Goal: Task Accomplishment & Management: Manage account settings

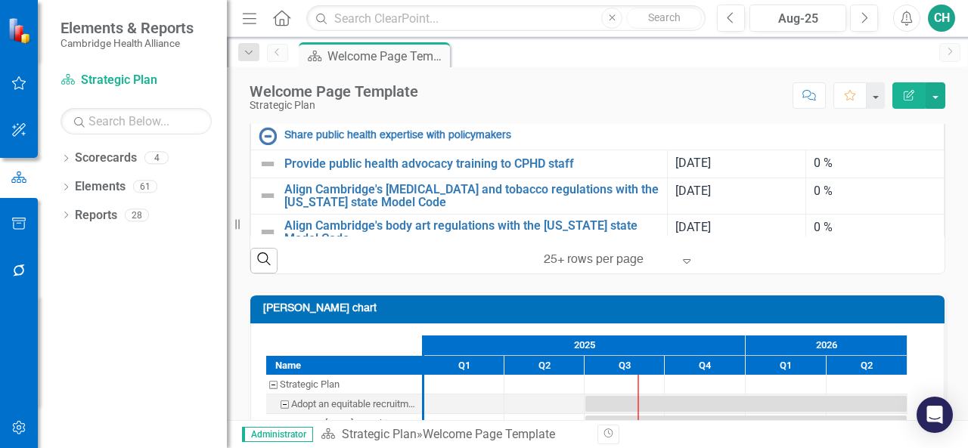
scroll to position [718, 0]
click at [366, 114] on link "Develop a Health in All Policies framework, process, and policy" at bounding box center [471, 108] width 375 height 14
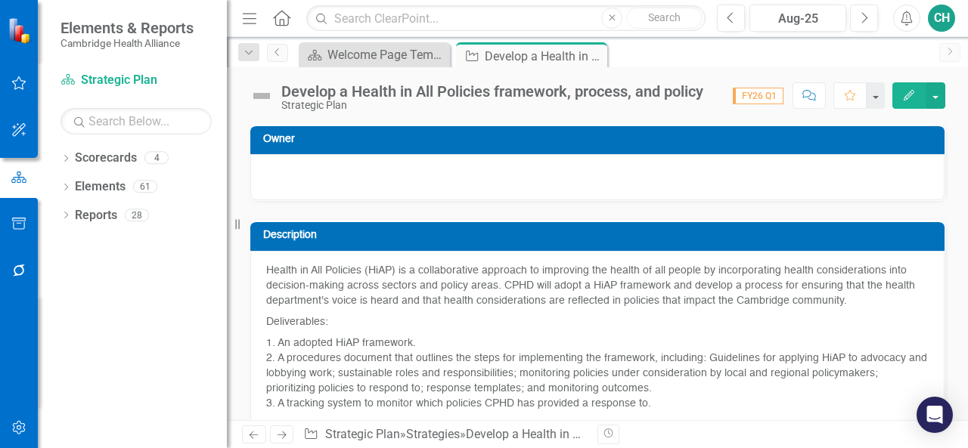
click at [902, 94] on button "Edit" at bounding box center [908, 95] width 33 height 26
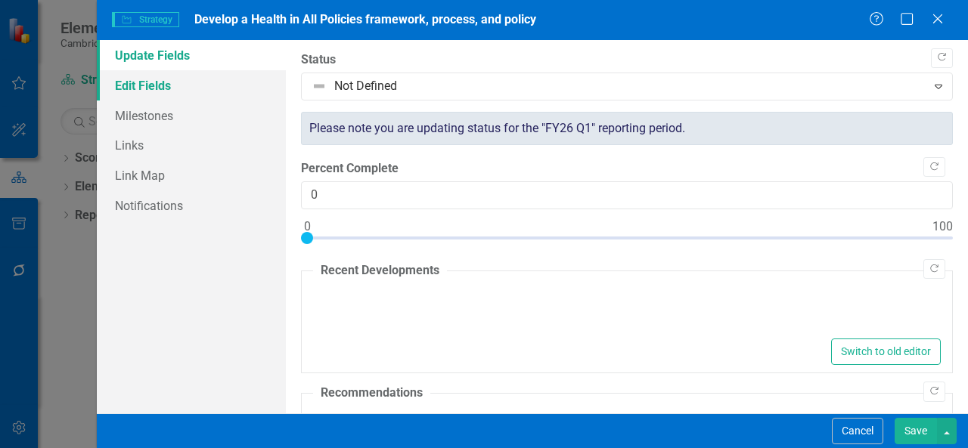
click at [209, 87] on link "Edit Fields" at bounding box center [191, 85] width 189 height 30
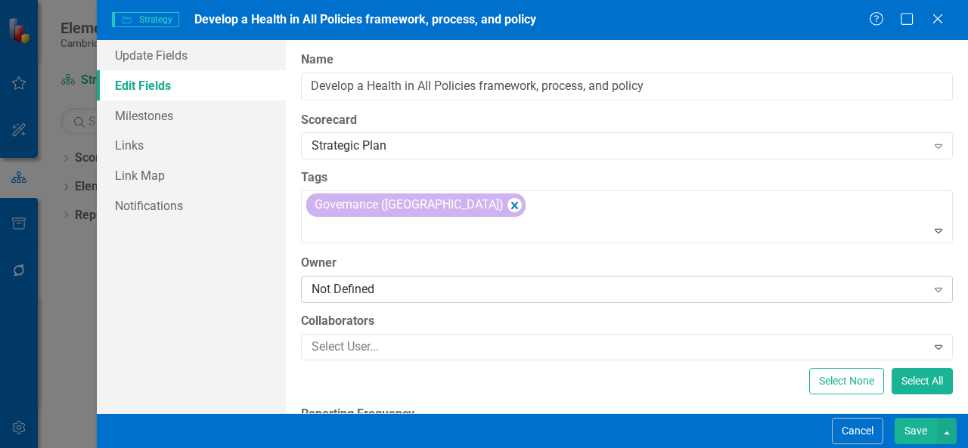
click at [517, 281] on div "Not Defined" at bounding box center [618, 288] width 615 height 17
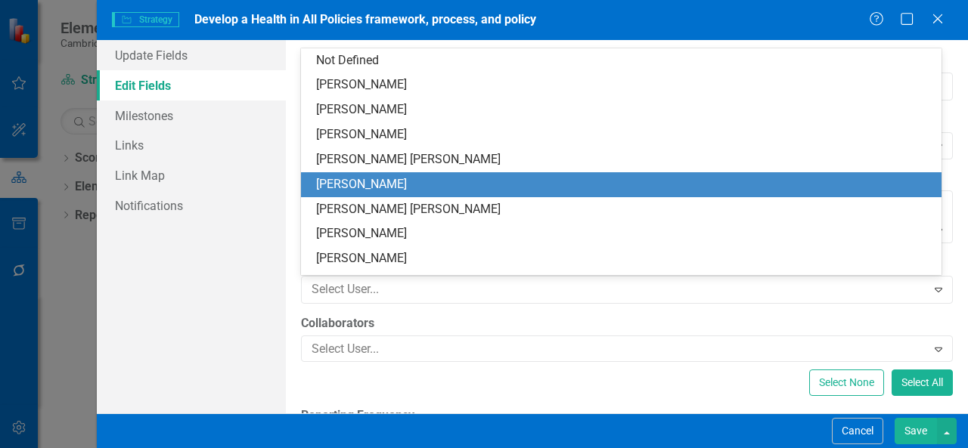
click at [482, 190] on div "[PERSON_NAME]" at bounding box center [624, 184] width 616 height 17
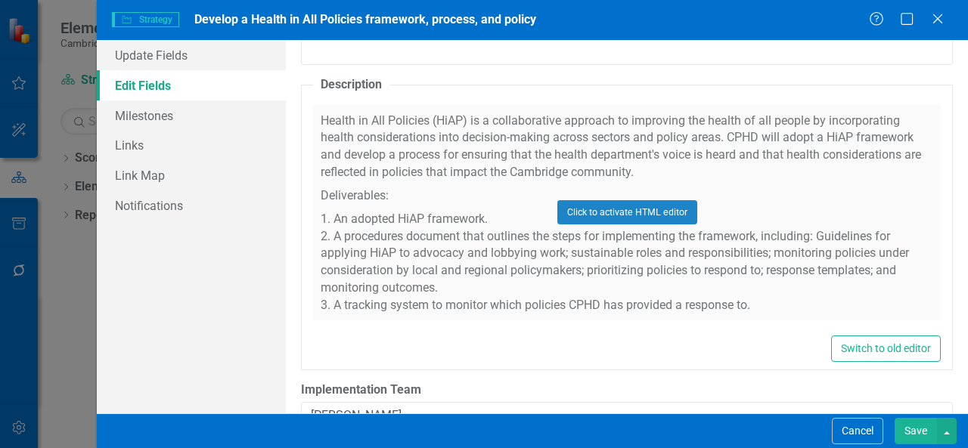
scroll to position [627, 0]
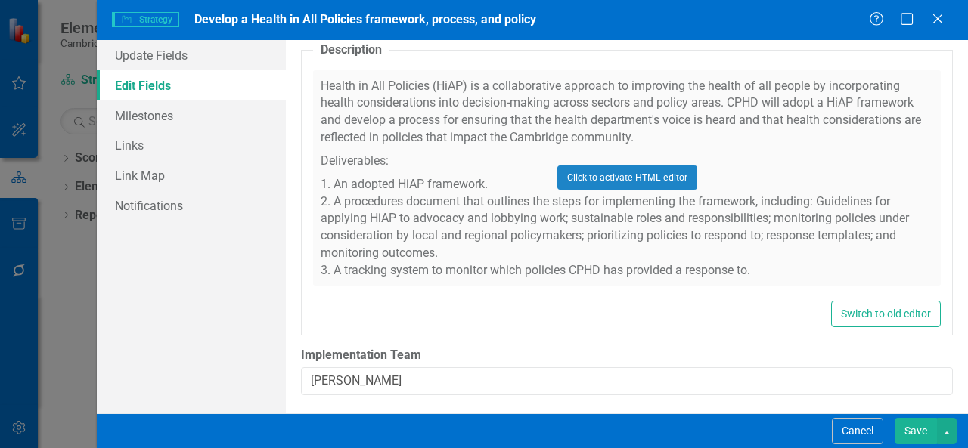
click at [902, 426] on button "Save" at bounding box center [915, 431] width 42 height 26
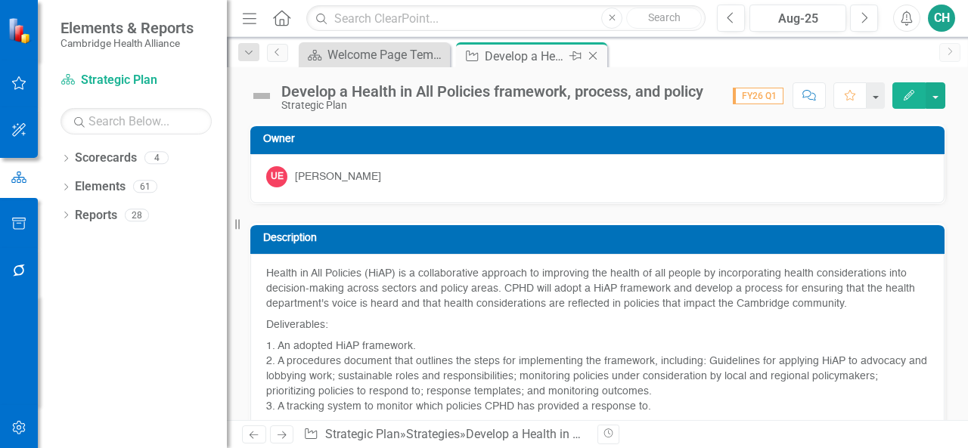
click at [596, 54] on icon "Close" at bounding box center [592, 56] width 15 height 12
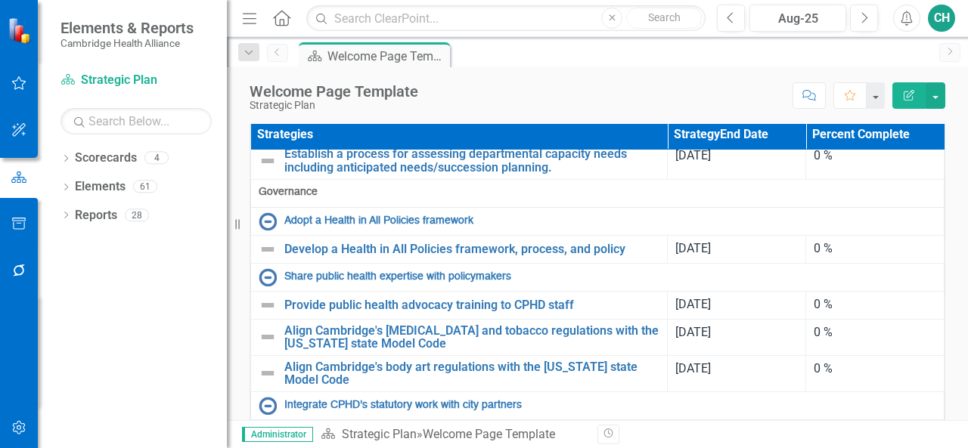
scroll to position [797, 0]
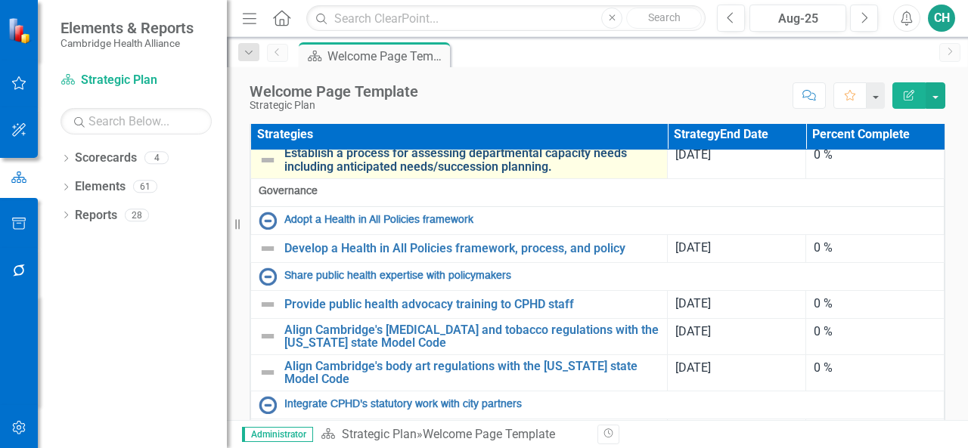
click at [397, 173] on link "Establish a process for assessing departmental capacity needs including anticip…" at bounding box center [471, 160] width 375 height 26
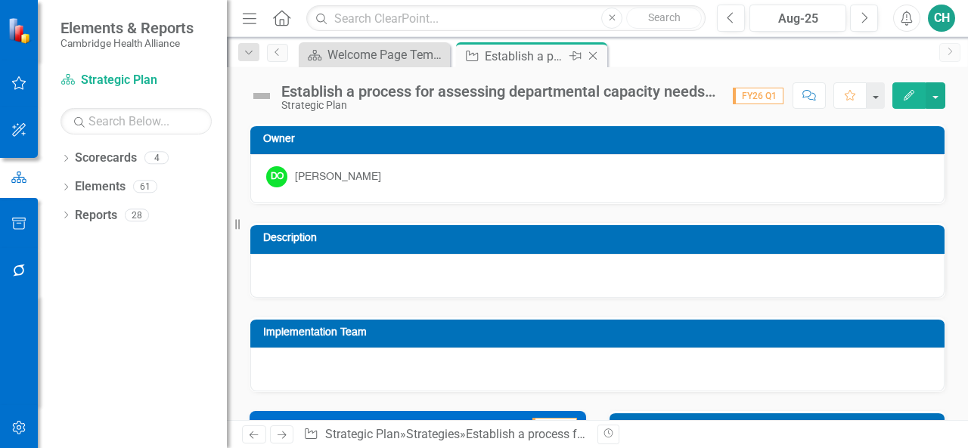
click at [596, 54] on icon "Close" at bounding box center [592, 56] width 15 height 12
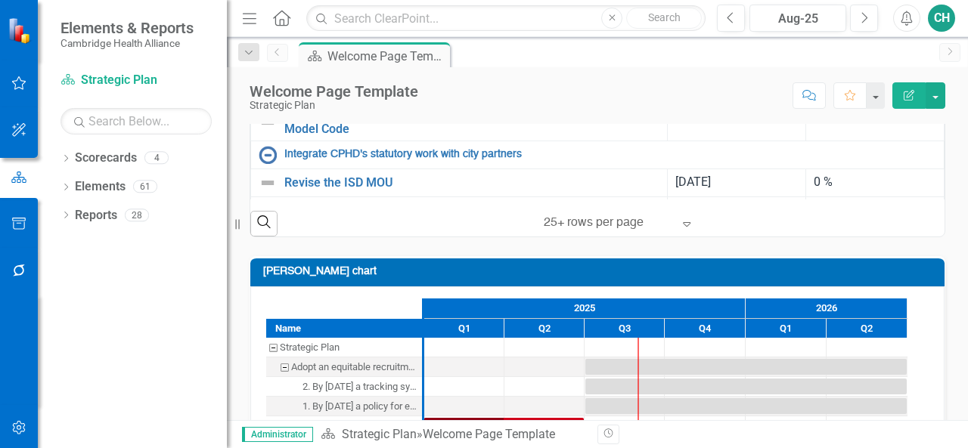
scroll to position [793, 0]
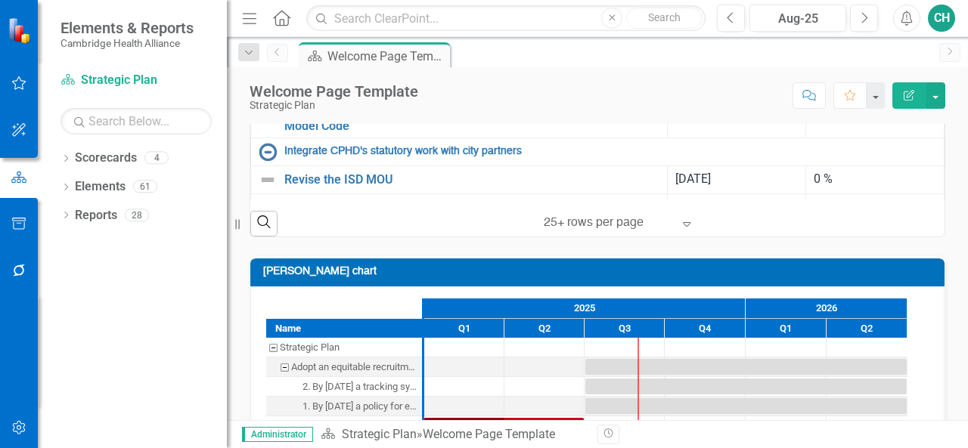
click at [470, 29] on link "Share public health expertise with policymakers" at bounding box center [610, 22] width 652 height 11
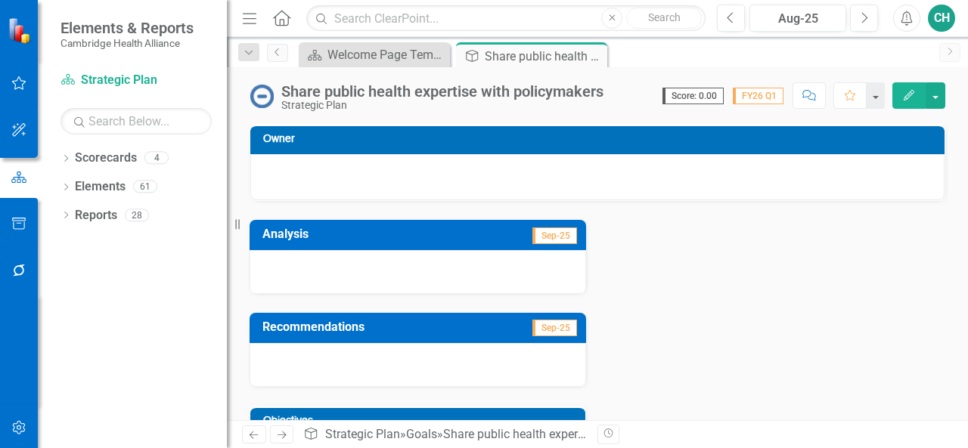
scroll to position [272, 0]
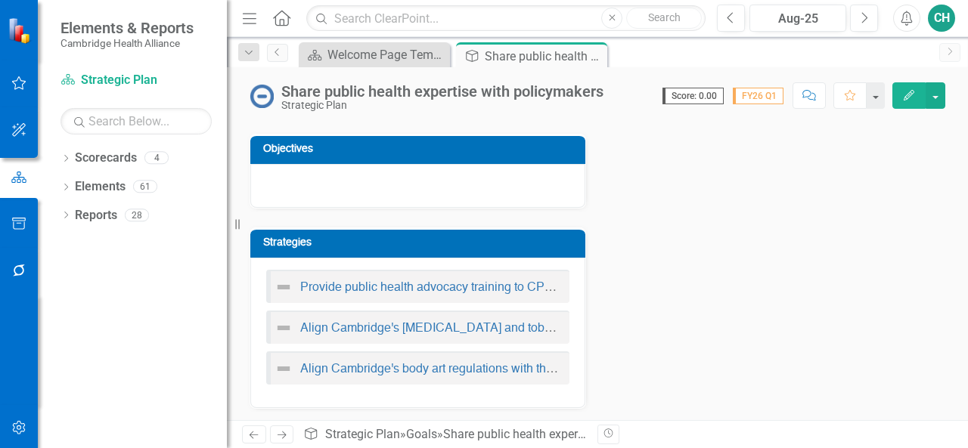
click at [503, 278] on div "Provide public health advocacy training to CPHD staff" at bounding box center [417, 287] width 287 height 18
click at [503, 283] on link "Provide public health advocacy training to CPHD staff" at bounding box center [443, 288] width 287 height 12
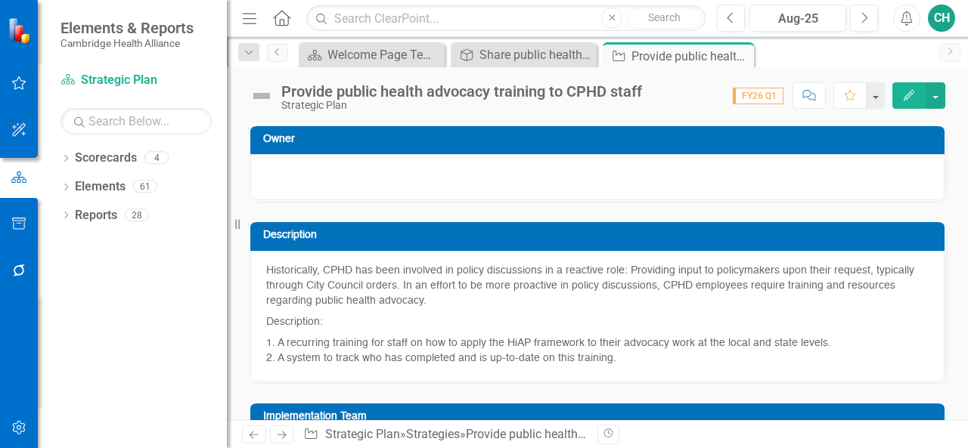
click at [906, 99] on icon "button" at bounding box center [908, 95] width 11 height 11
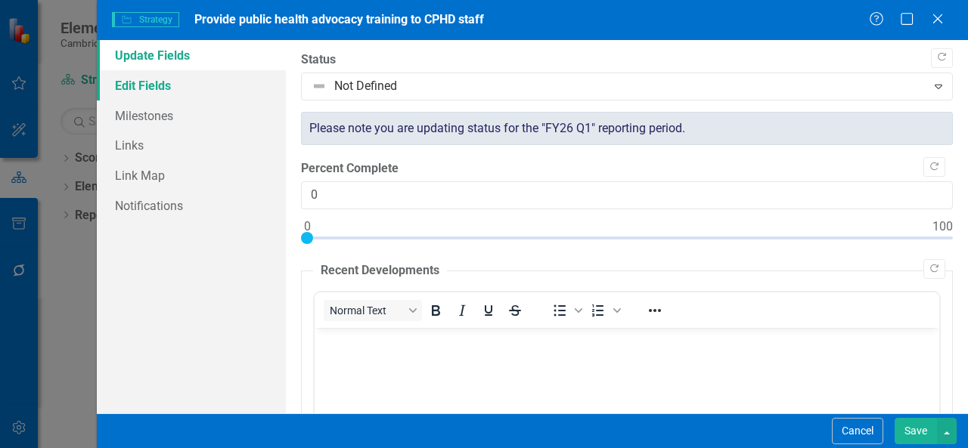
click at [181, 78] on link "Edit Fields" at bounding box center [191, 85] width 189 height 30
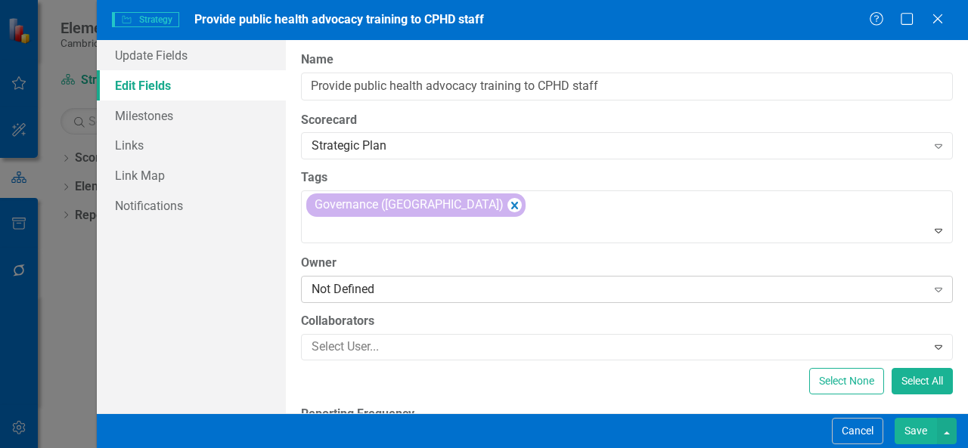
click at [466, 288] on div "Not Defined" at bounding box center [618, 288] width 615 height 17
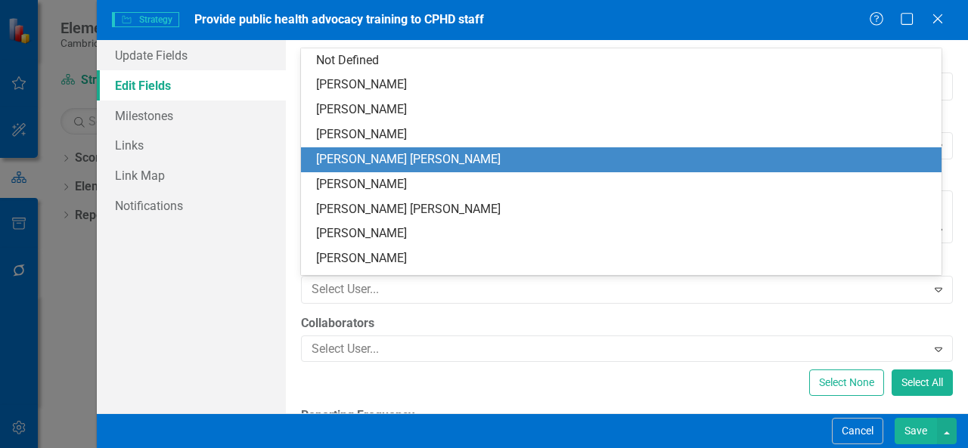
click at [443, 164] on div "[PERSON_NAME] [PERSON_NAME]" at bounding box center [624, 159] width 616 height 17
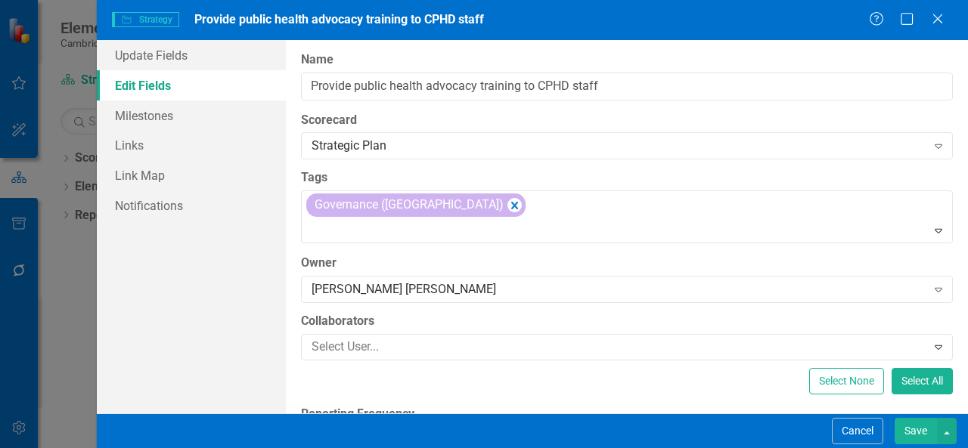
click at [919, 433] on button "Save" at bounding box center [915, 431] width 42 height 26
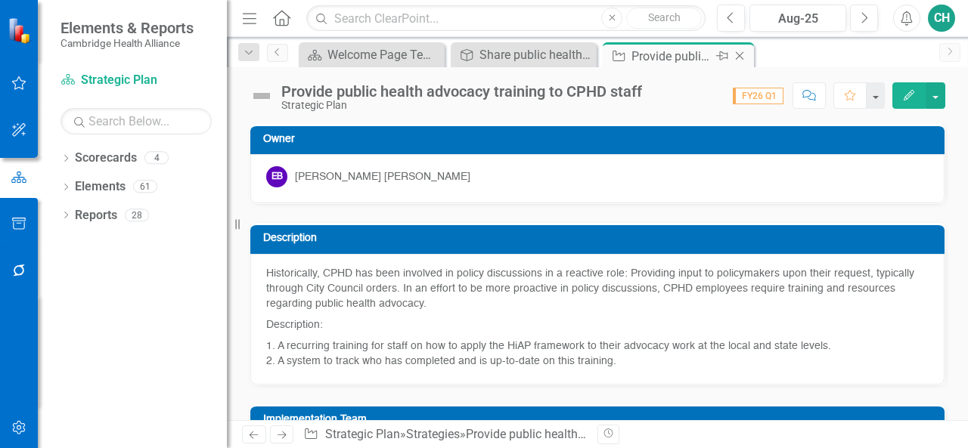
click at [740, 54] on icon at bounding box center [739, 56] width 8 height 8
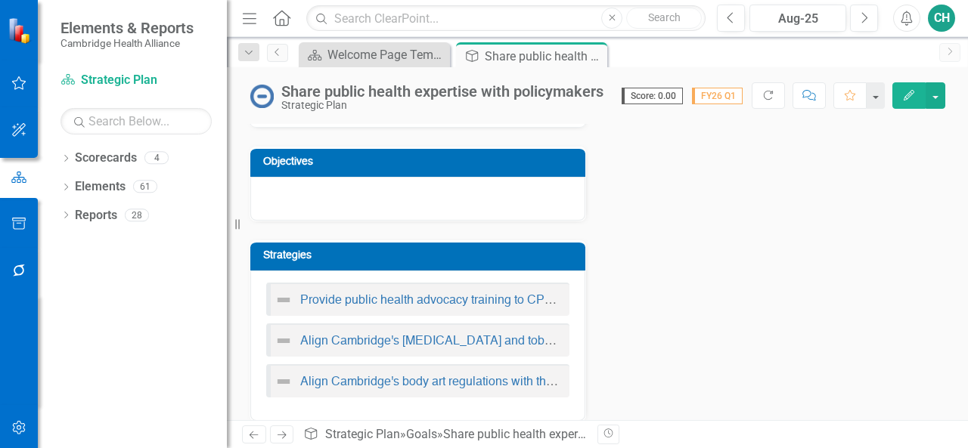
scroll to position [260, 0]
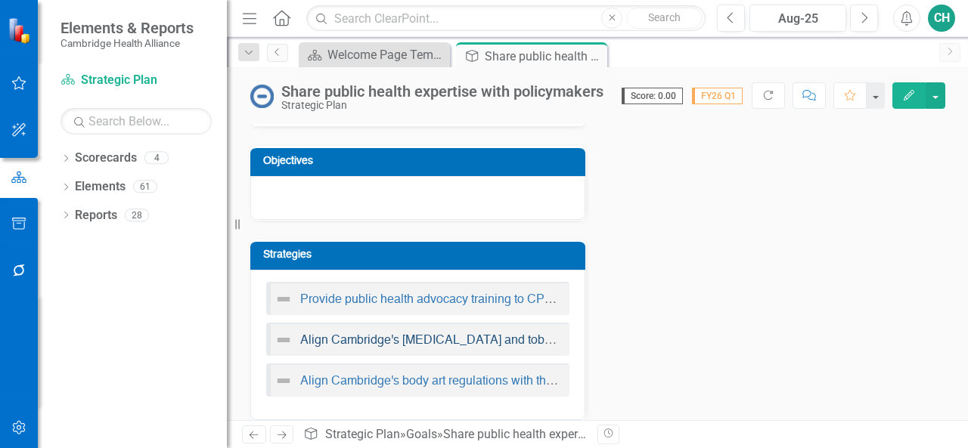
click at [466, 343] on link "Align Cambridge's [MEDICAL_DATA] and tobacco regulations with the [US_STATE] st…" at bounding box center [573, 341] width 547 height 12
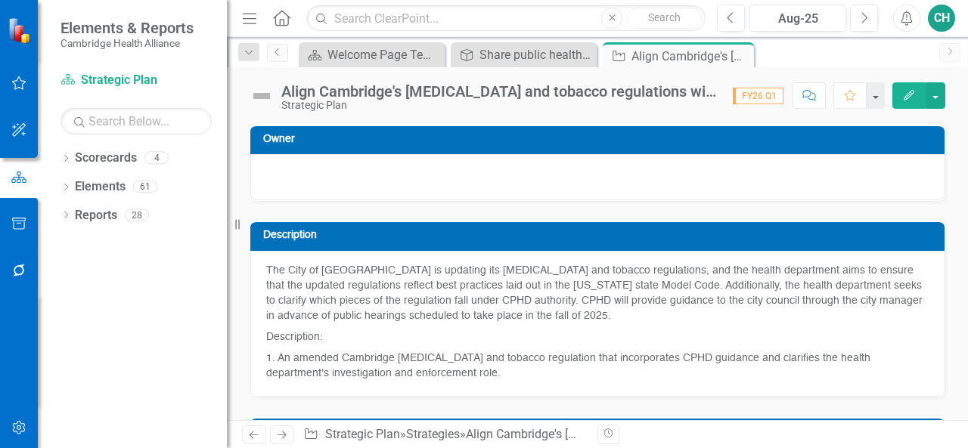
click at [910, 95] on icon "Edit" at bounding box center [909, 95] width 14 height 11
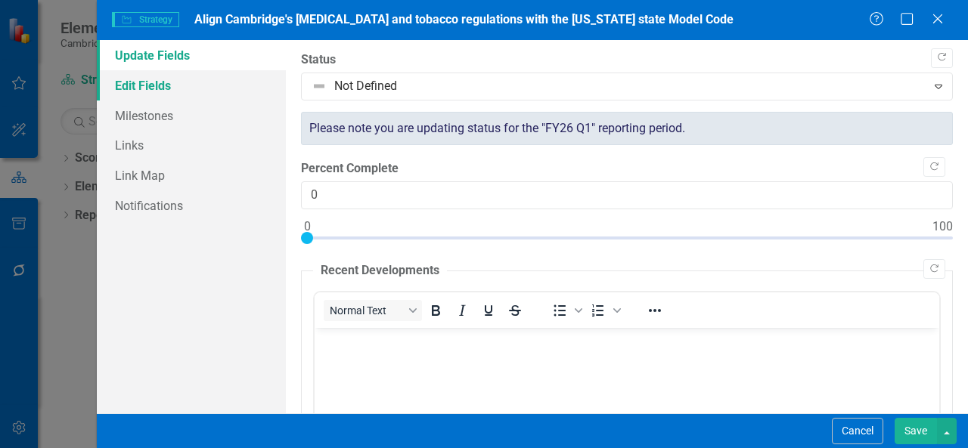
click at [187, 94] on link "Edit Fields" at bounding box center [191, 85] width 189 height 30
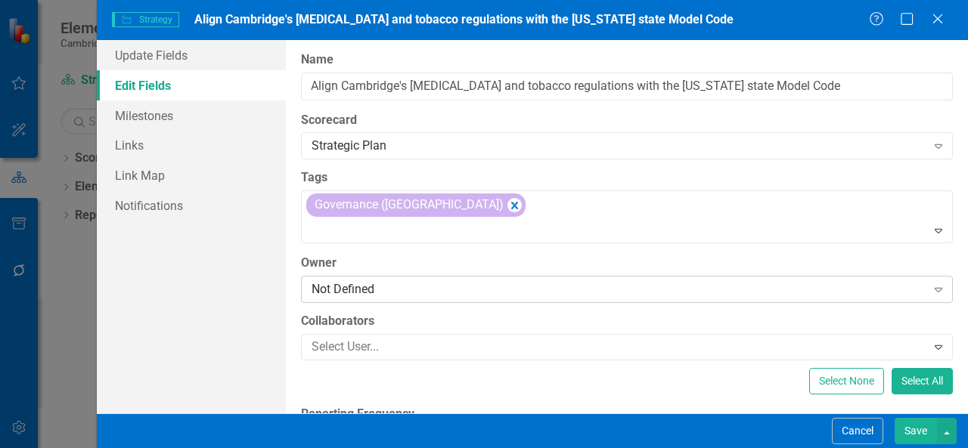
click at [455, 280] on div "Not Defined" at bounding box center [618, 288] width 615 height 17
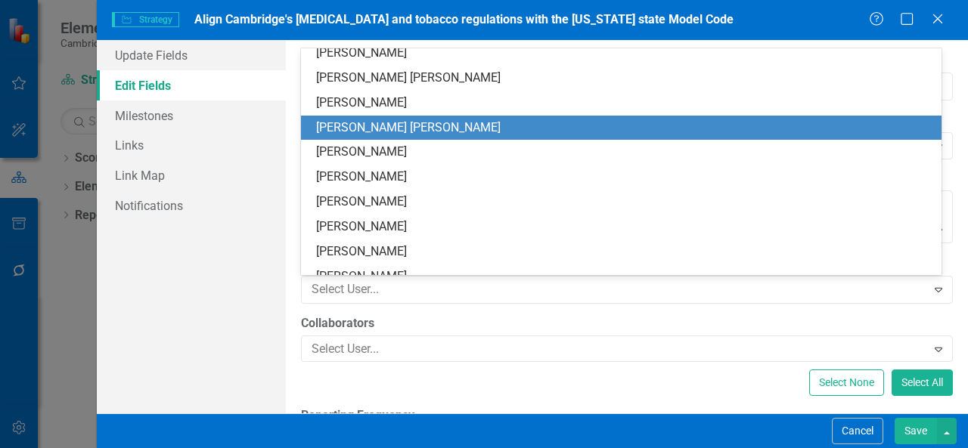
scroll to position [84, 0]
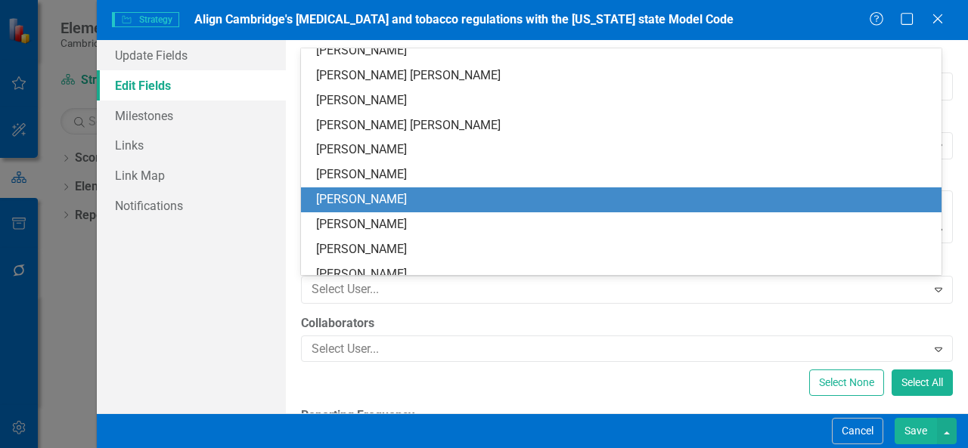
click at [432, 203] on div "[PERSON_NAME]" at bounding box center [624, 199] width 616 height 17
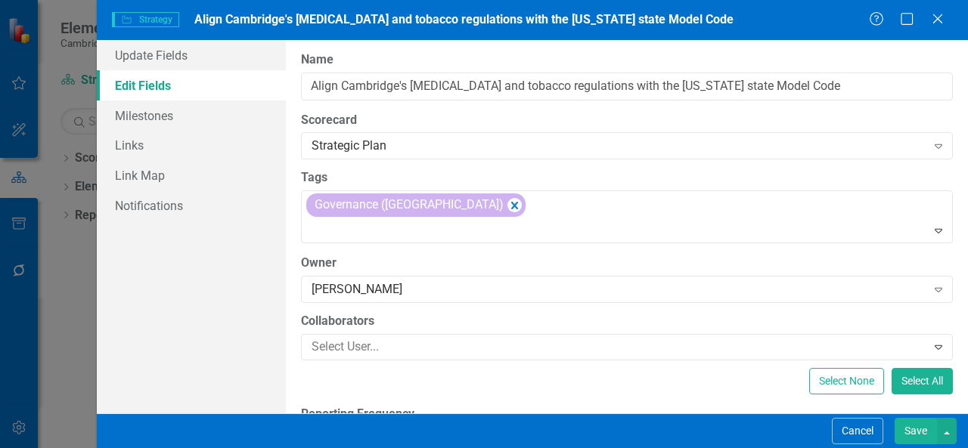
click at [914, 432] on button "Save" at bounding box center [915, 431] width 42 height 26
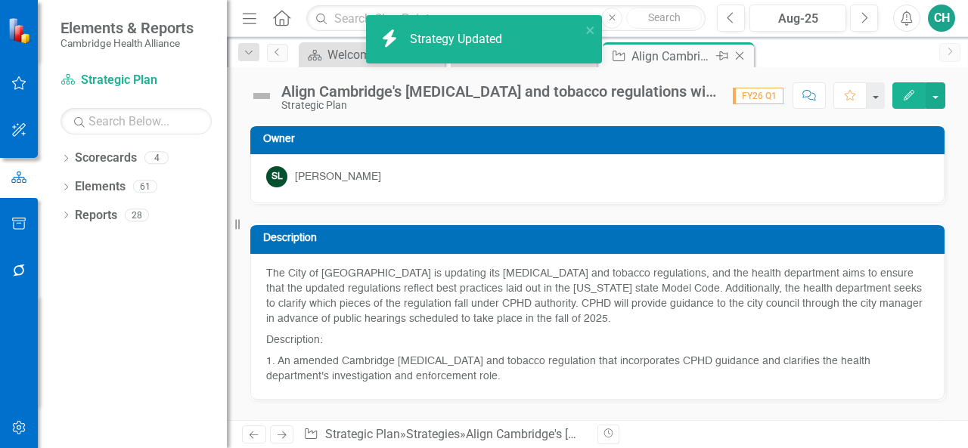
click at [742, 55] on icon "Close" at bounding box center [739, 56] width 15 height 12
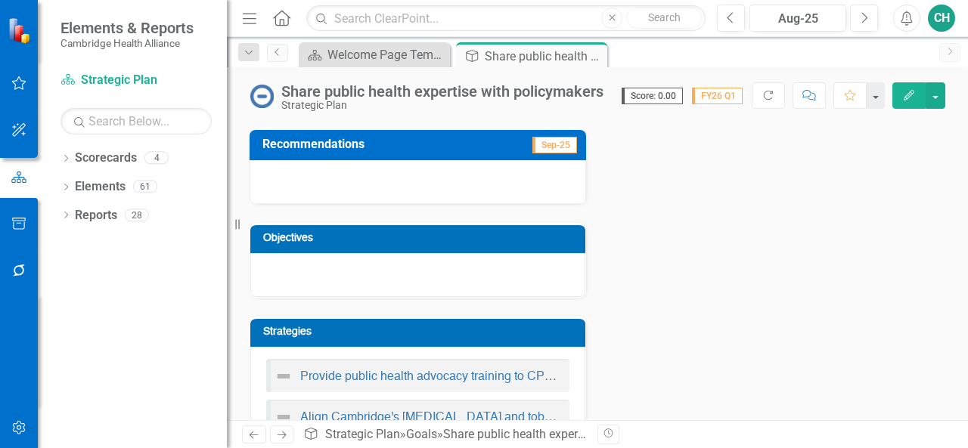
scroll to position [272, 0]
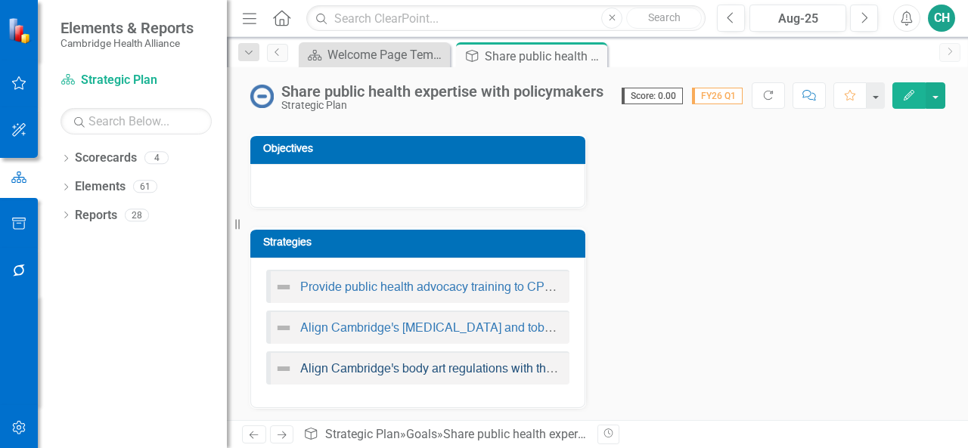
click at [506, 367] on link "Align Cambridge's body art regulations with the [US_STATE] state Model Code" at bounding box center [511, 370] width 422 height 12
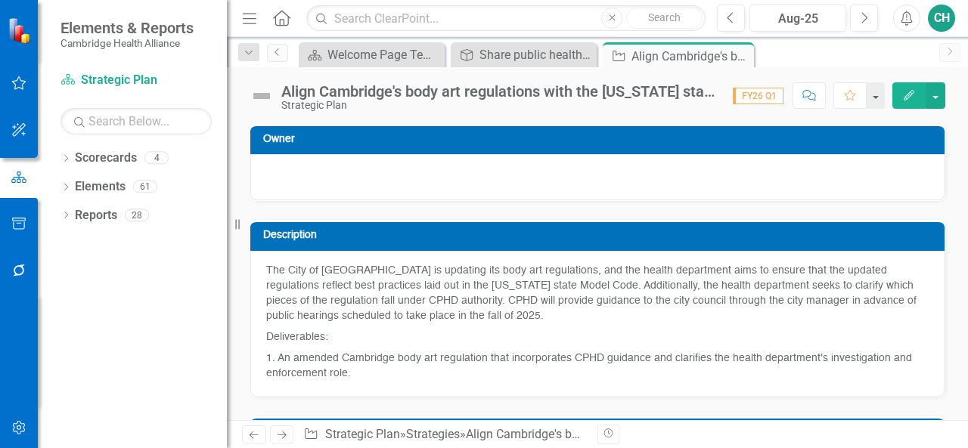
click at [904, 90] on icon "Edit" at bounding box center [909, 95] width 14 height 11
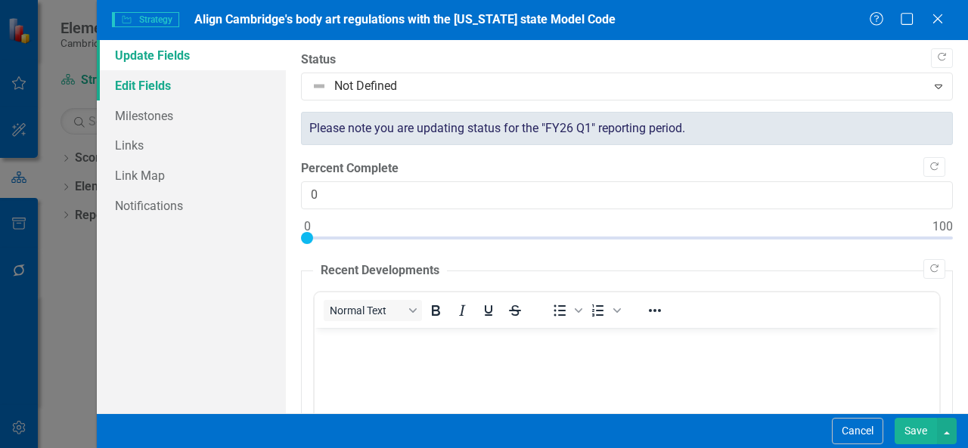
click at [251, 89] on link "Edit Fields" at bounding box center [191, 85] width 189 height 30
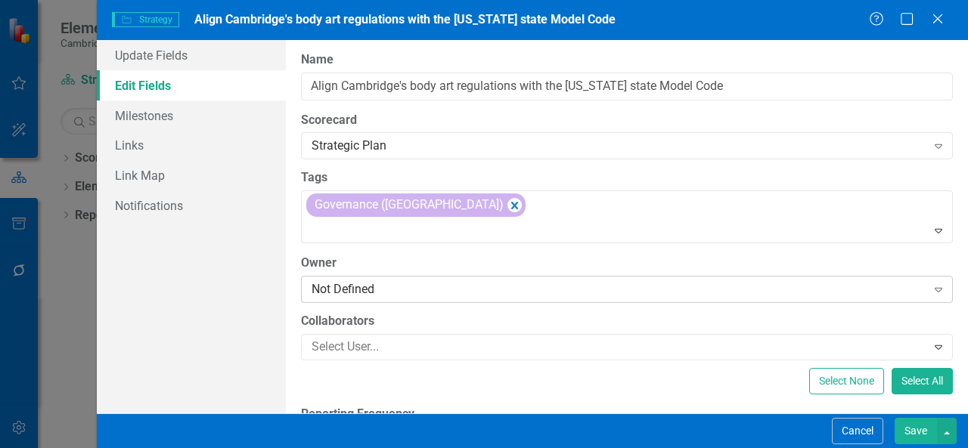
click at [438, 292] on div "Not Defined" at bounding box center [618, 288] width 615 height 17
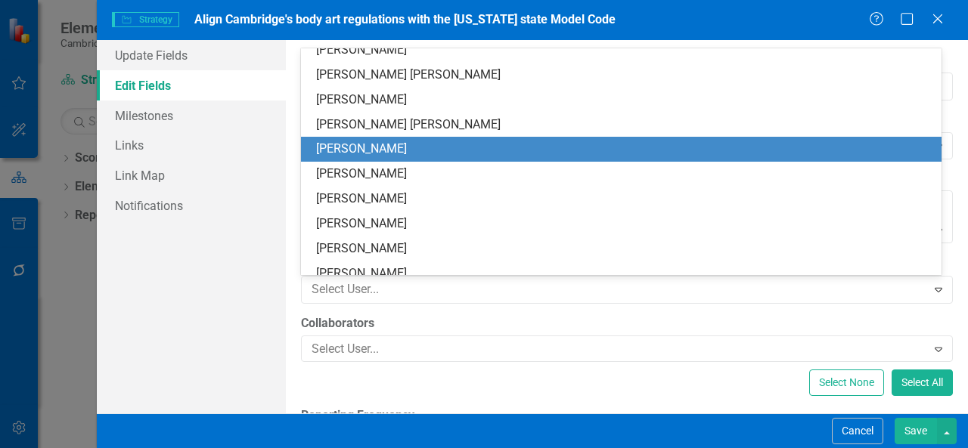
scroll to position [99, 0]
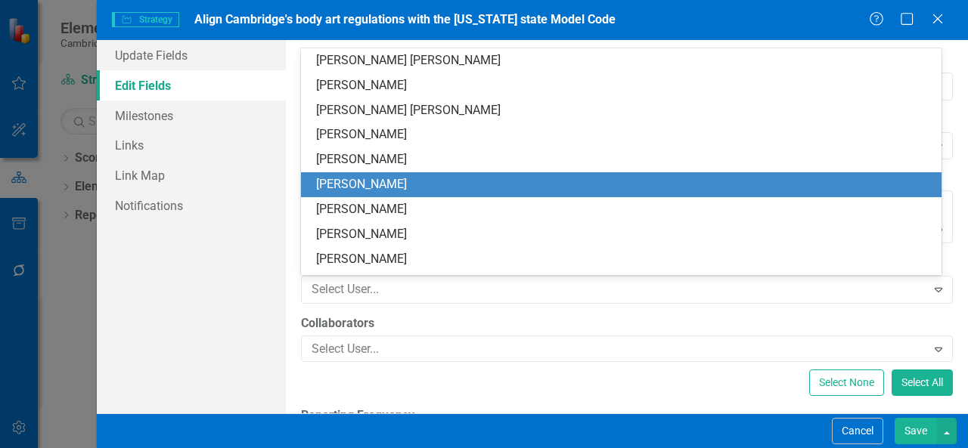
click at [413, 182] on div "[PERSON_NAME]" at bounding box center [624, 184] width 616 height 17
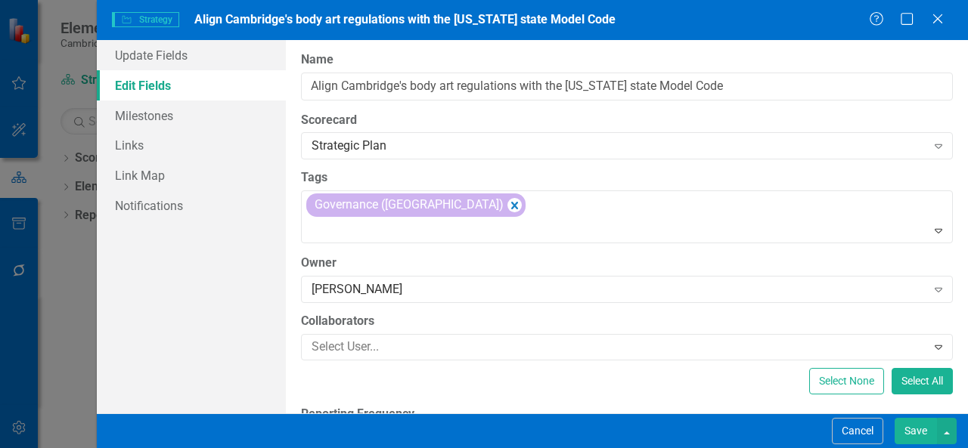
click at [908, 424] on button "Save" at bounding box center [915, 431] width 42 height 26
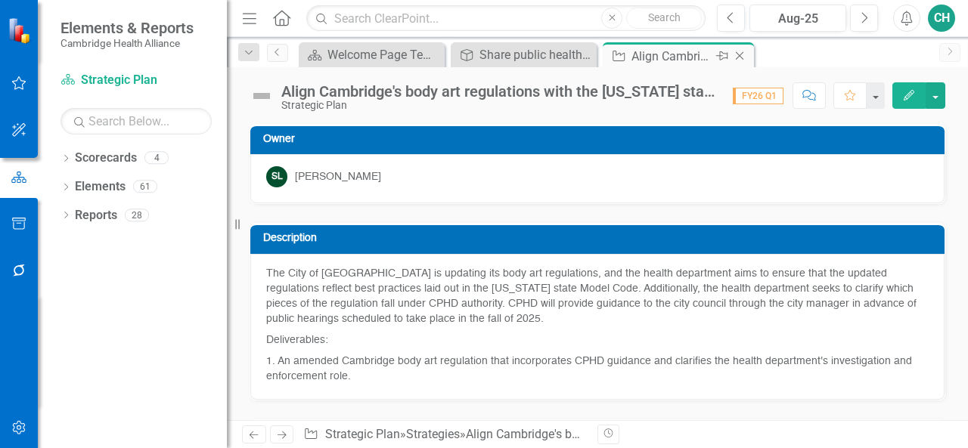
click at [742, 60] on icon "Close" at bounding box center [739, 56] width 15 height 12
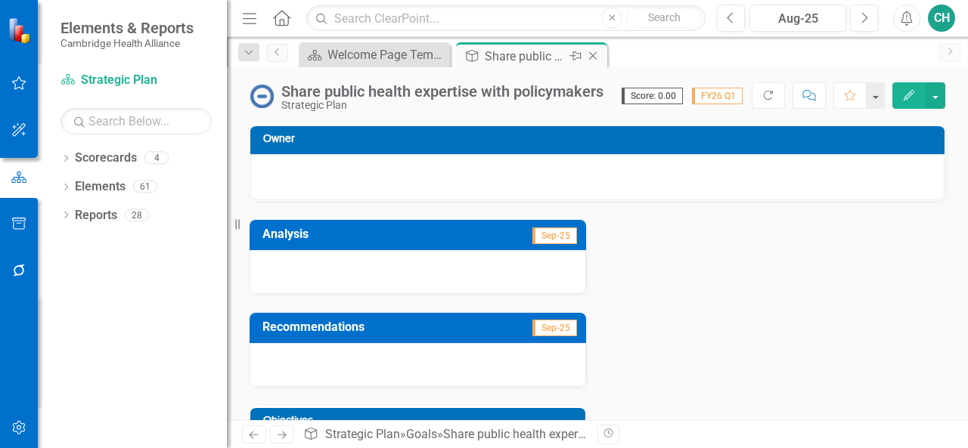
click at [596, 53] on icon "Close" at bounding box center [592, 56] width 15 height 12
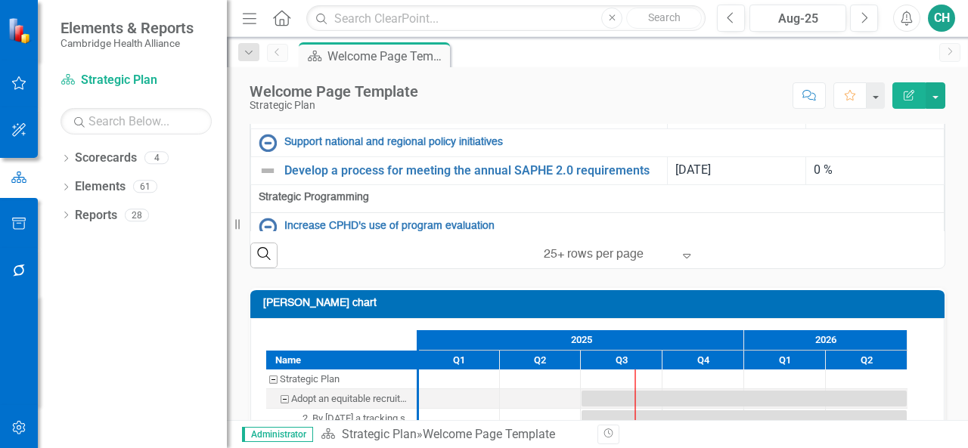
scroll to position [918, 0]
click at [437, 63] on link "Integrate CPHD's statutory work with city partners" at bounding box center [610, 57] width 652 height 11
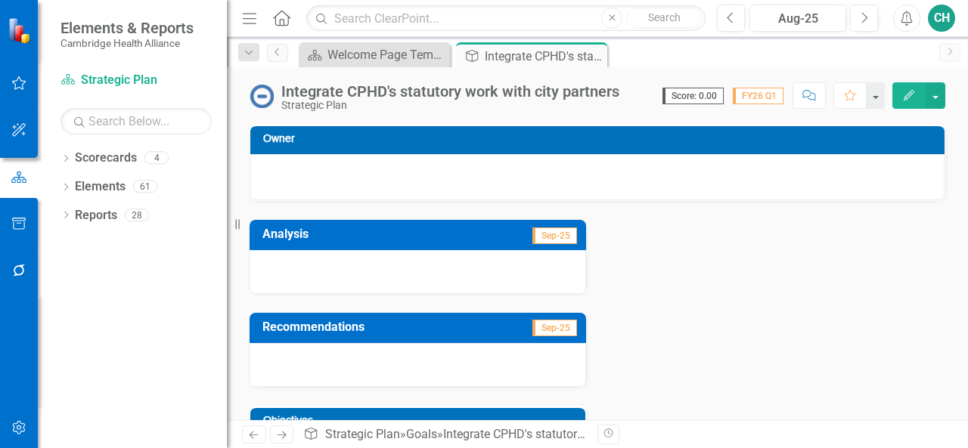
click at [906, 94] on icon "Edit" at bounding box center [909, 95] width 14 height 11
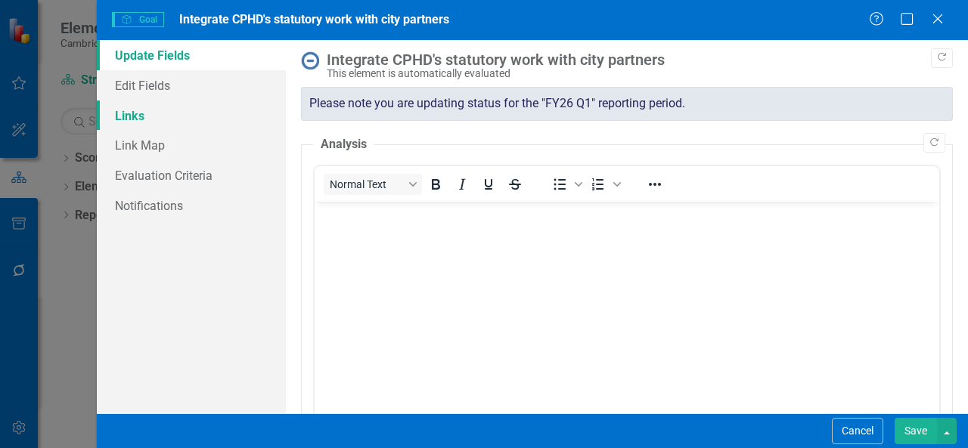
click at [215, 101] on link "Links" at bounding box center [191, 116] width 189 height 30
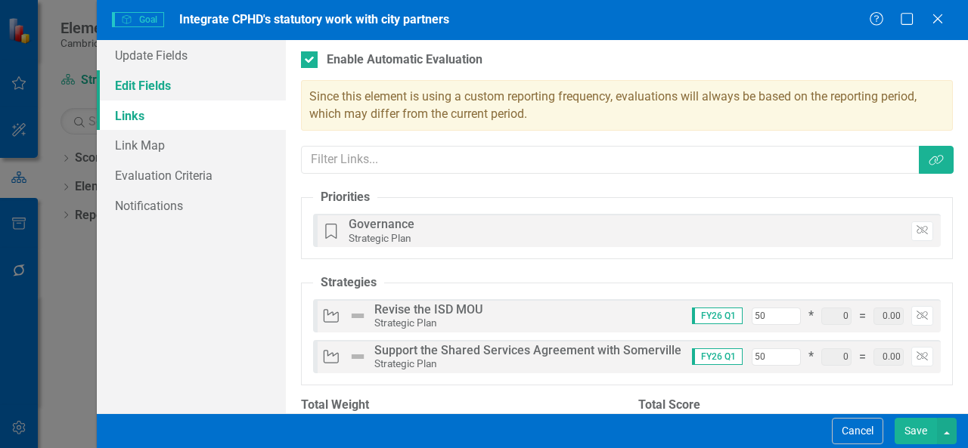
click at [209, 88] on link "Edit Fields" at bounding box center [191, 85] width 189 height 30
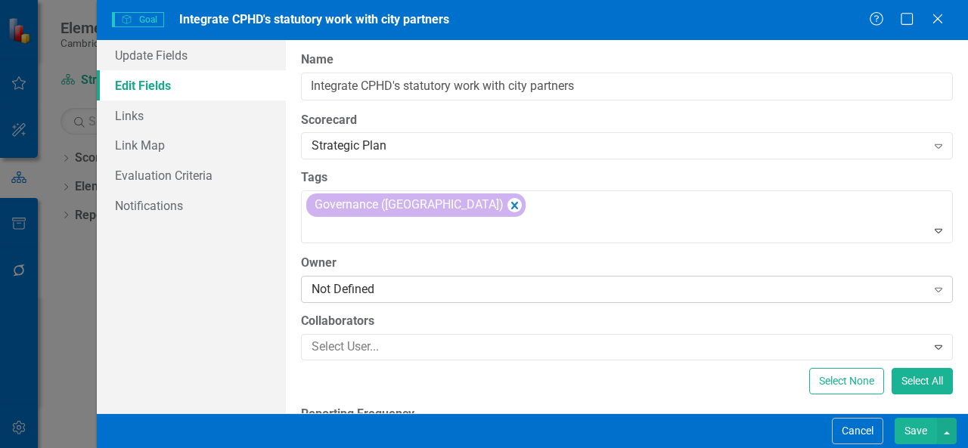
click at [478, 291] on div "Not Defined" at bounding box center [618, 288] width 615 height 17
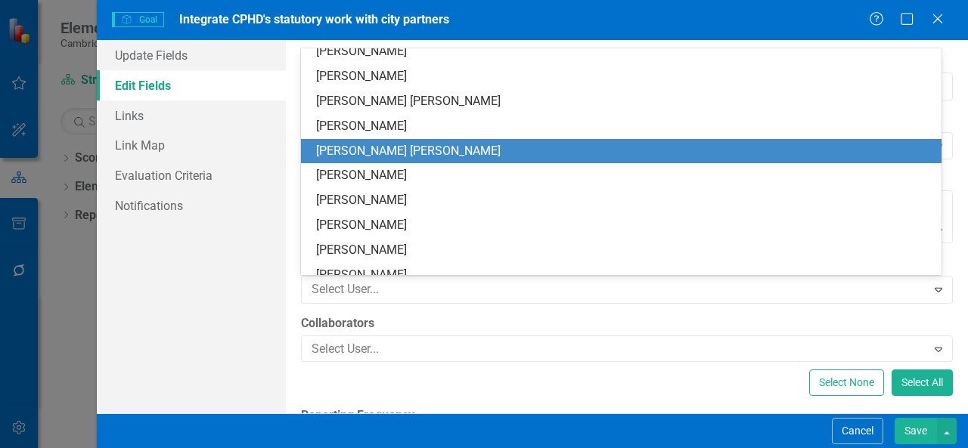
scroll to position [65, 0]
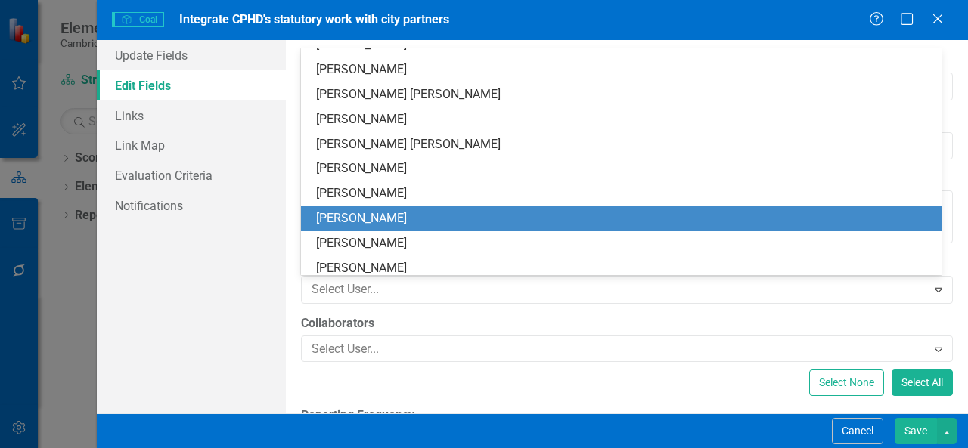
click at [459, 220] on div "[PERSON_NAME]" at bounding box center [624, 218] width 616 height 17
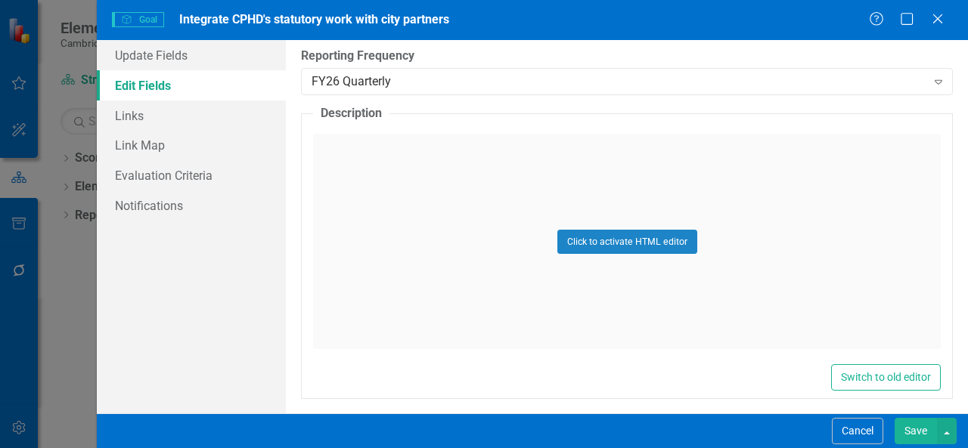
scroll to position [364, 0]
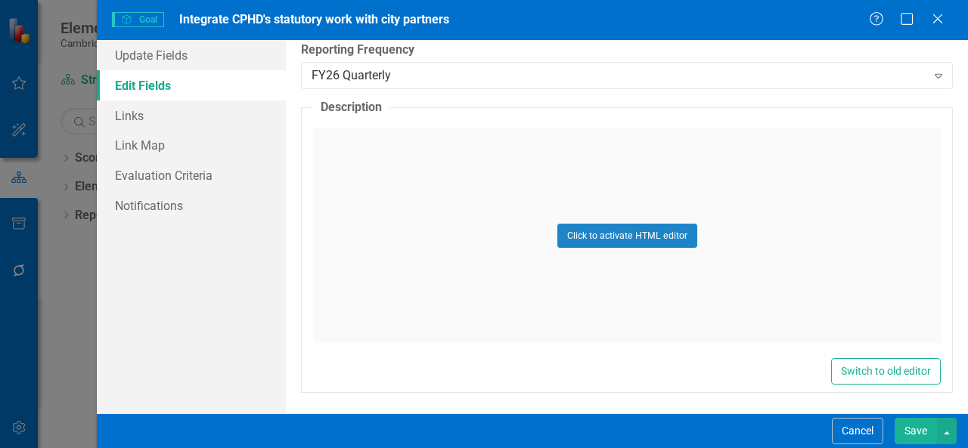
click at [915, 425] on button "Save" at bounding box center [915, 431] width 42 height 26
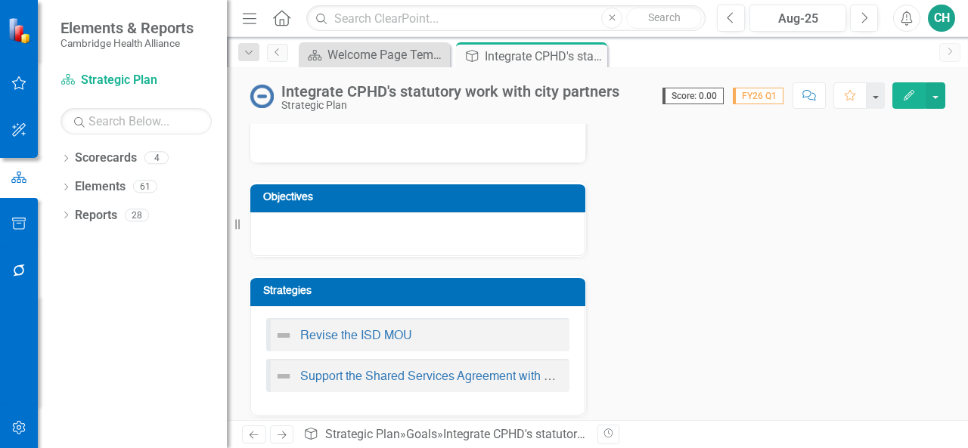
scroll to position [234, 0]
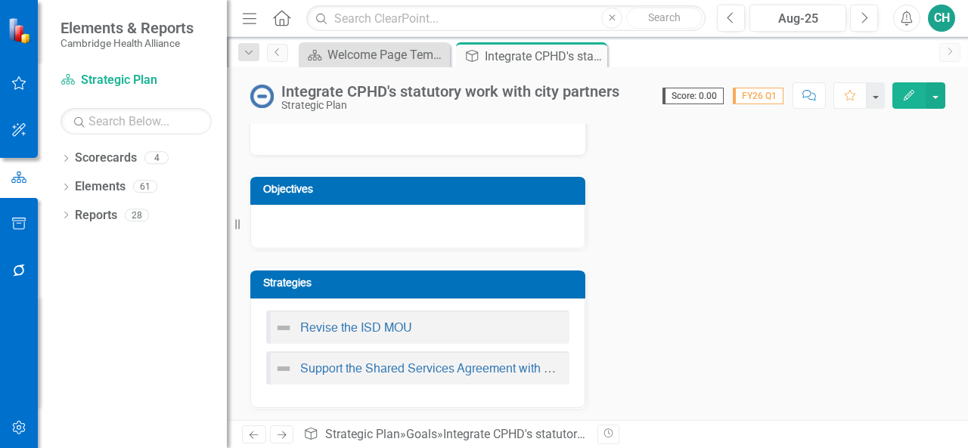
click at [915, 102] on button "Edit" at bounding box center [908, 95] width 33 height 26
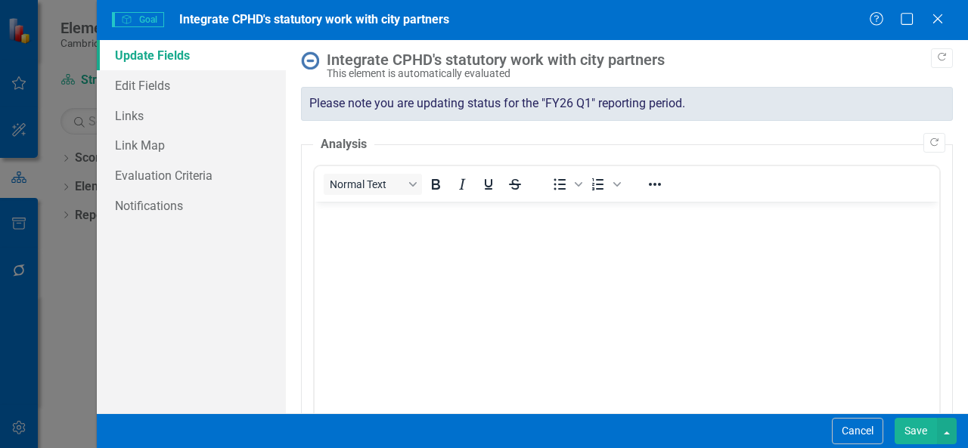
scroll to position [0, 0]
click at [263, 85] on link "Edit Fields" at bounding box center [191, 85] width 189 height 30
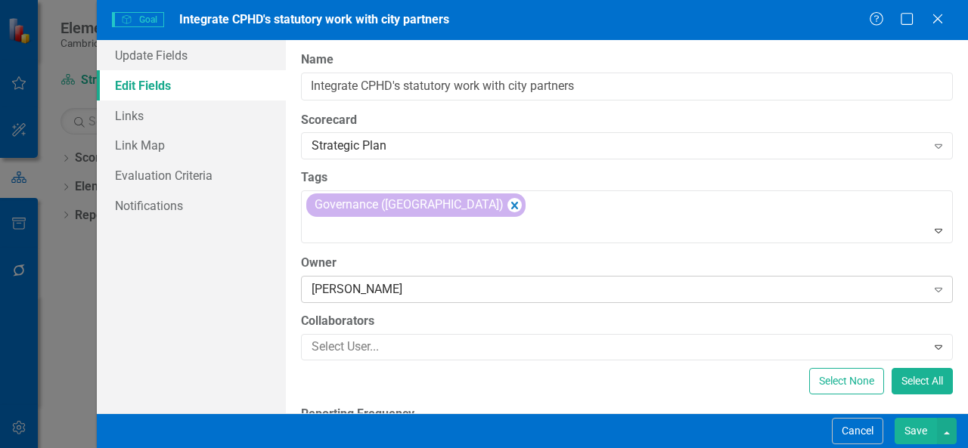
click at [494, 293] on div "[PERSON_NAME]" at bounding box center [618, 288] width 615 height 17
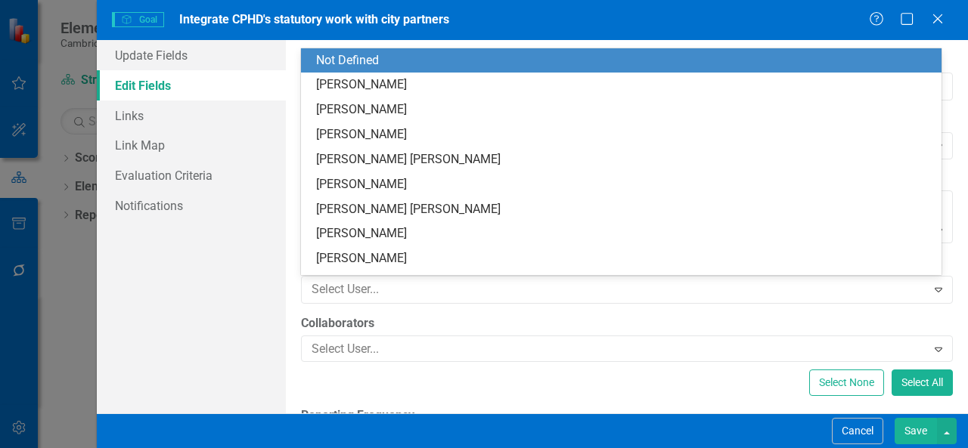
click at [444, 63] on div "Not Defined" at bounding box center [624, 60] width 616 height 17
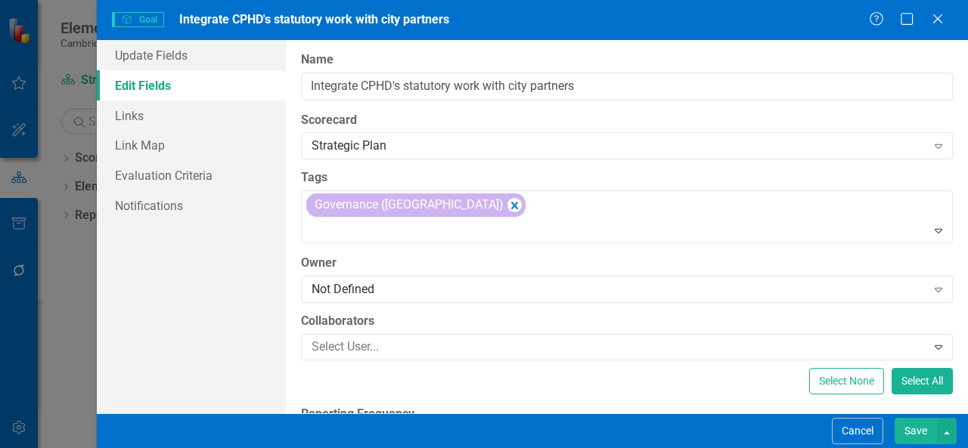
click at [919, 441] on button "Save" at bounding box center [915, 431] width 42 height 26
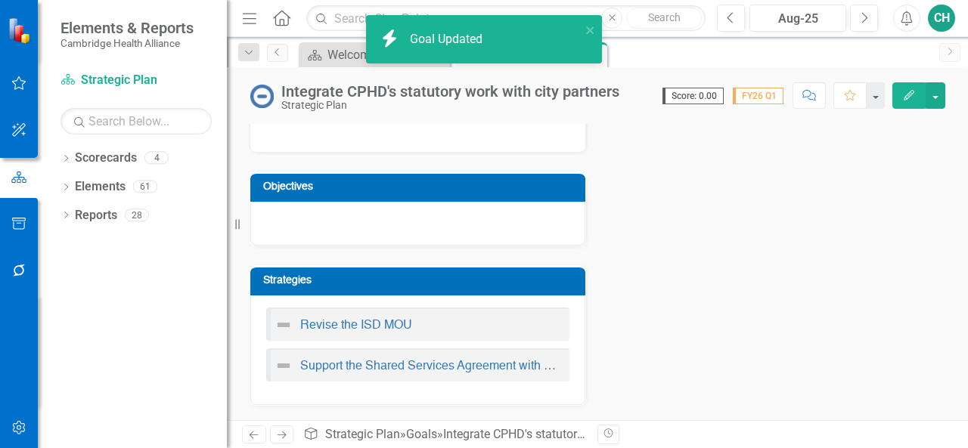
scroll to position [231, 0]
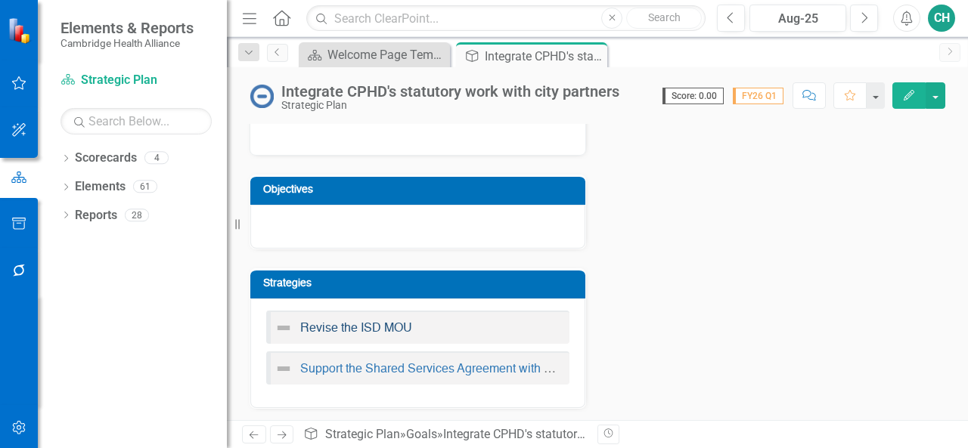
click at [358, 323] on link "Revise the ISD MOU" at bounding box center [356, 329] width 112 height 12
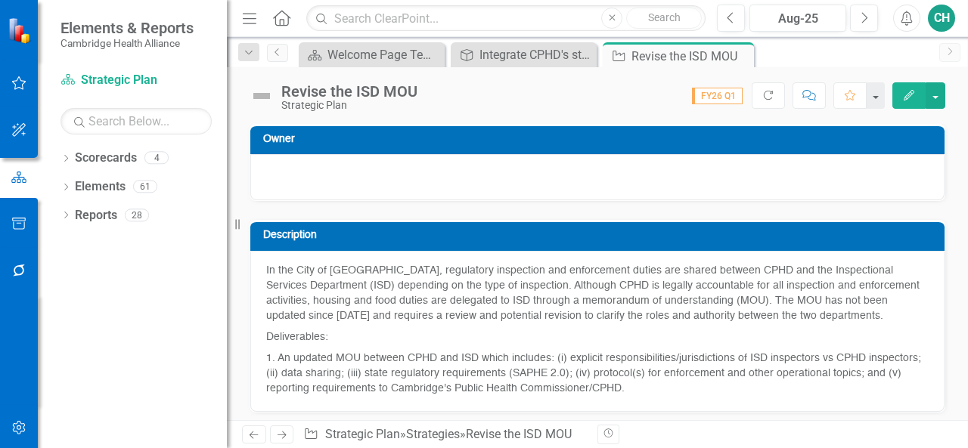
click at [910, 99] on icon "Edit" at bounding box center [909, 95] width 14 height 11
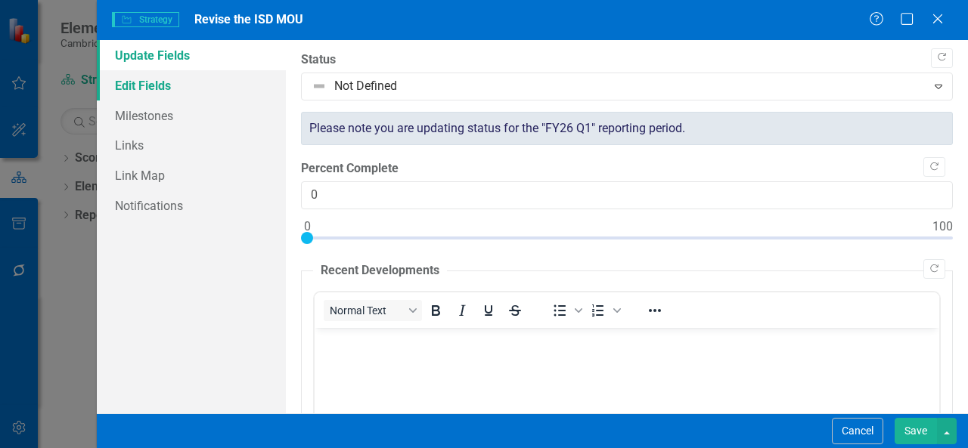
click at [187, 83] on link "Edit Fields" at bounding box center [191, 85] width 189 height 30
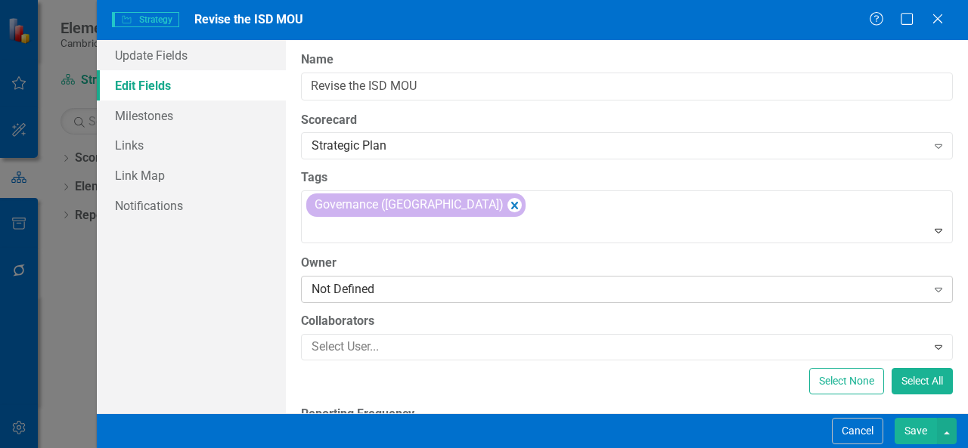
click at [454, 286] on div "Not Defined" at bounding box center [618, 288] width 615 height 17
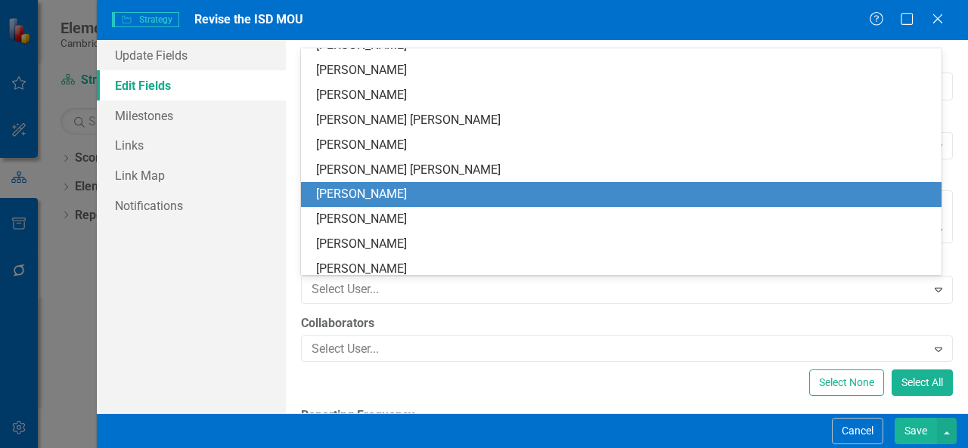
scroll to position [54, 0]
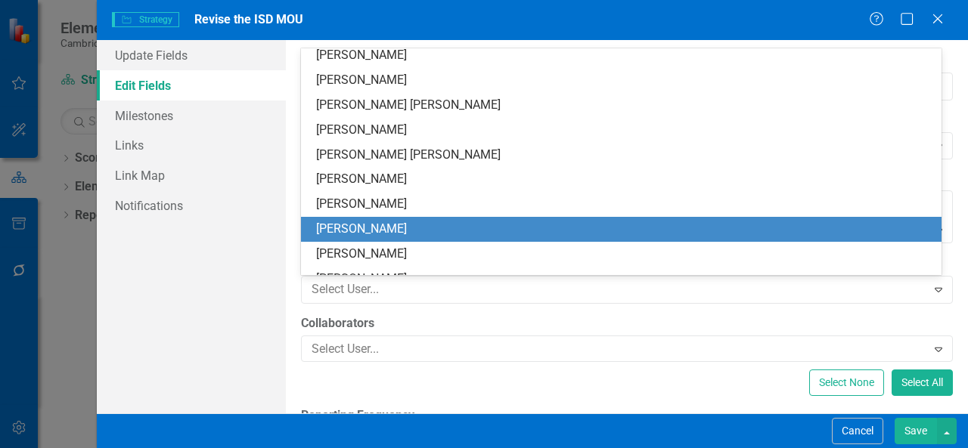
click at [424, 234] on div "[PERSON_NAME]" at bounding box center [624, 229] width 616 height 17
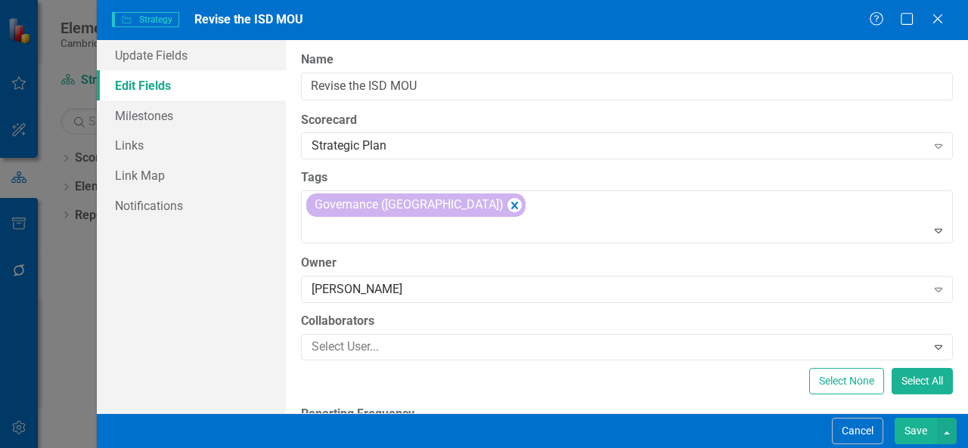
click at [915, 438] on button "Save" at bounding box center [915, 431] width 42 height 26
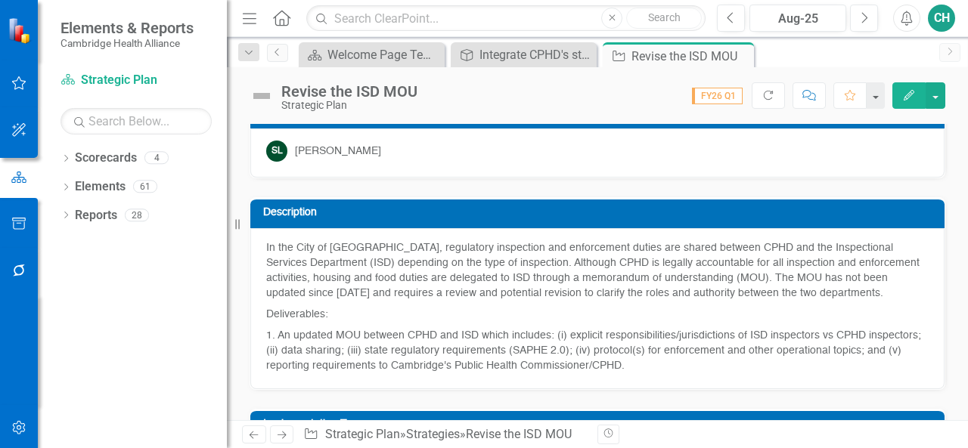
scroll to position [0, 0]
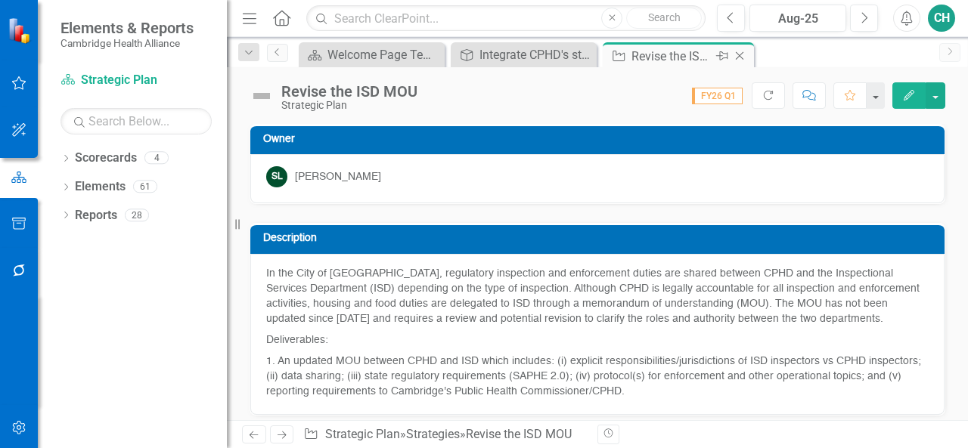
click at [740, 57] on icon "Close" at bounding box center [739, 56] width 15 height 12
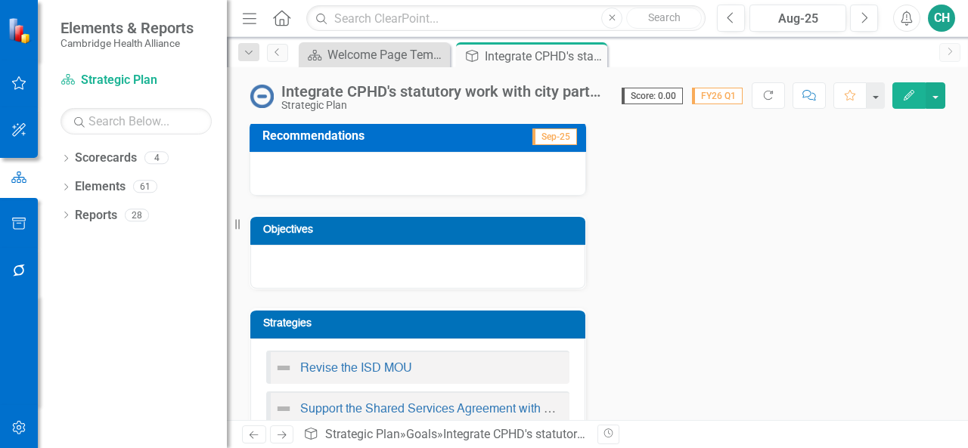
scroll to position [231, 0]
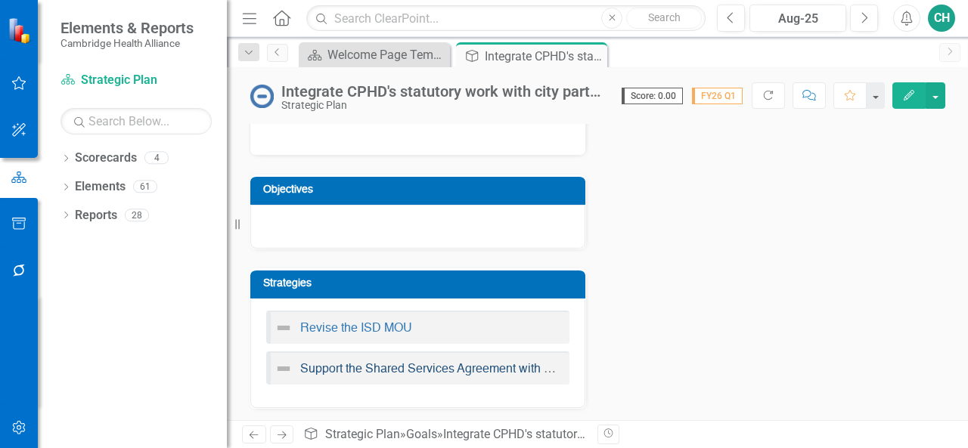
click at [481, 367] on link "Support the Shared Services Agreement with Somerville" at bounding box center [450, 370] width 301 height 12
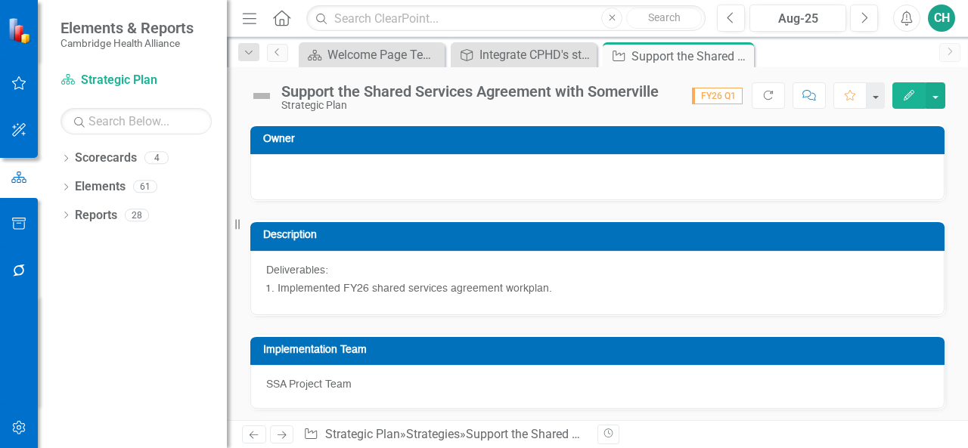
click at [902, 95] on button "Edit" at bounding box center [908, 95] width 33 height 26
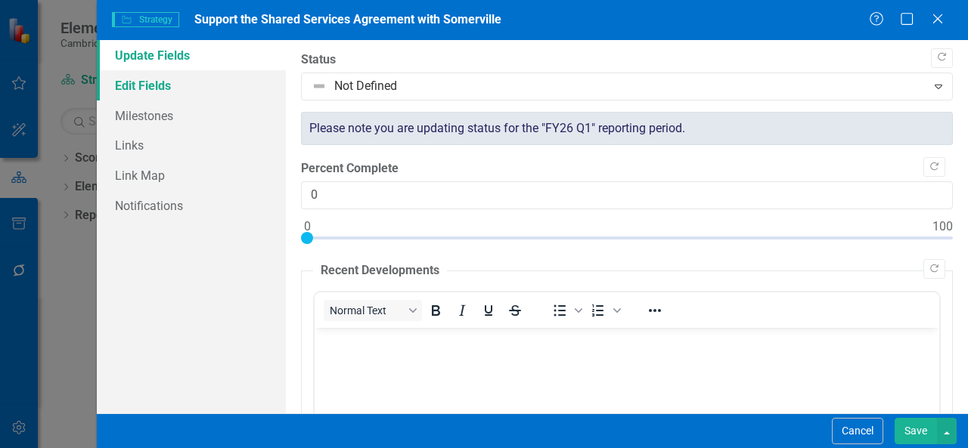
click at [197, 96] on link "Edit Fields" at bounding box center [191, 85] width 189 height 30
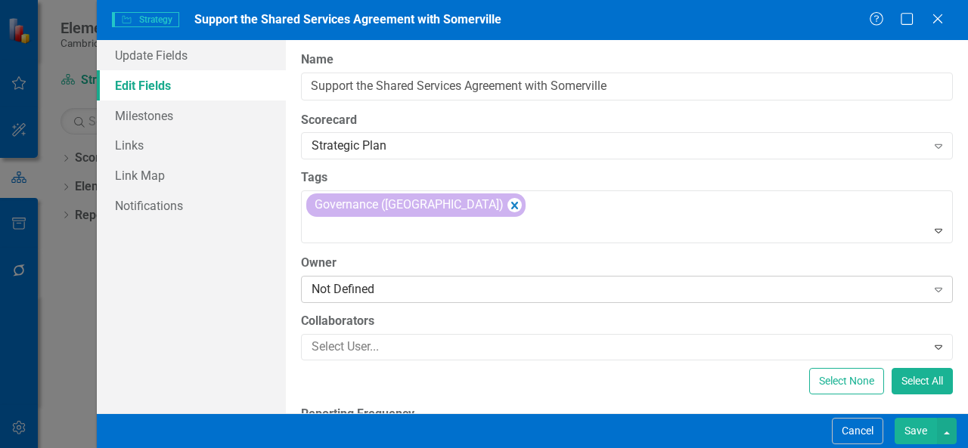
click at [396, 283] on div "Not Defined" at bounding box center [618, 288] width 615 height 17
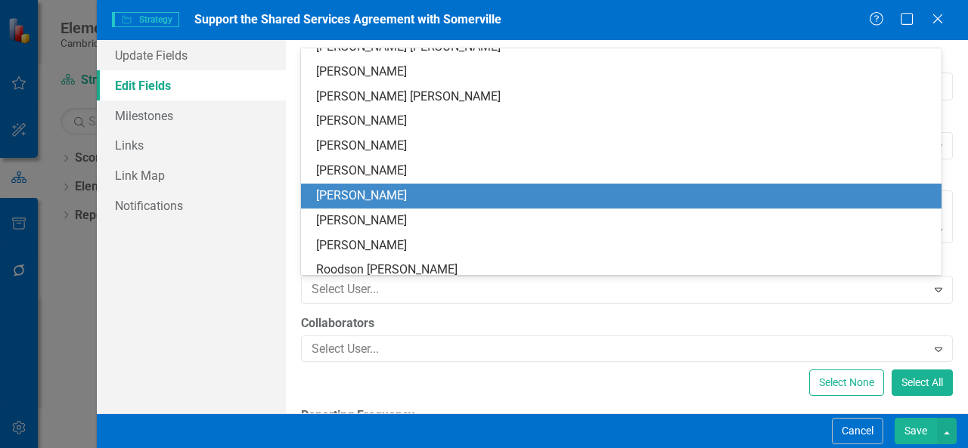
scroll to position [115, 0]
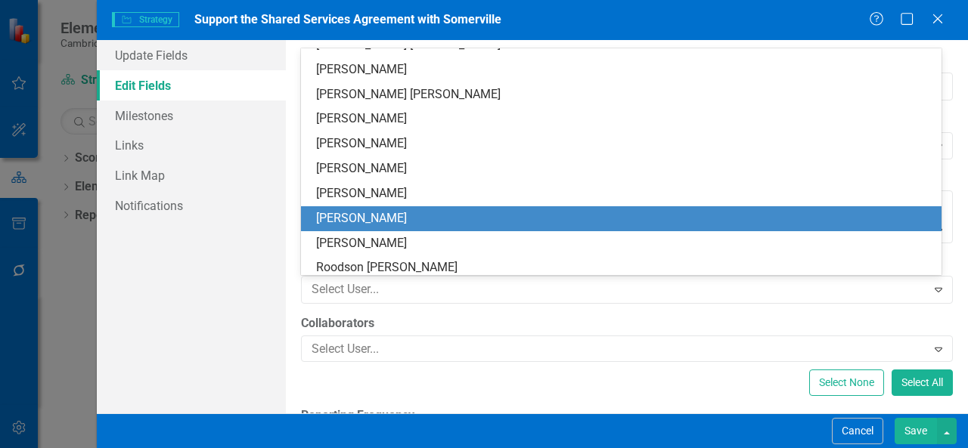
click at [373, 213] on div "[PERSON_NAME]" at bounding box center [624, 218] width 616 height 17
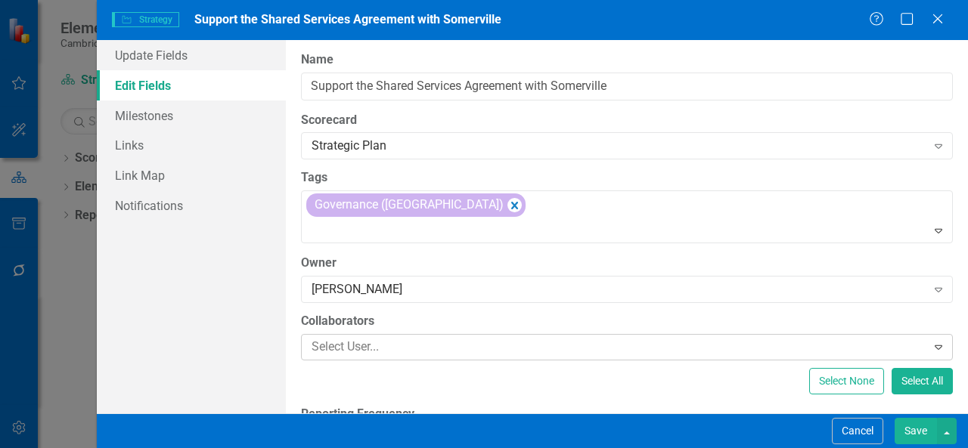
click at [375, 345] on div at bounding box center [615, 347] width 621 height 20
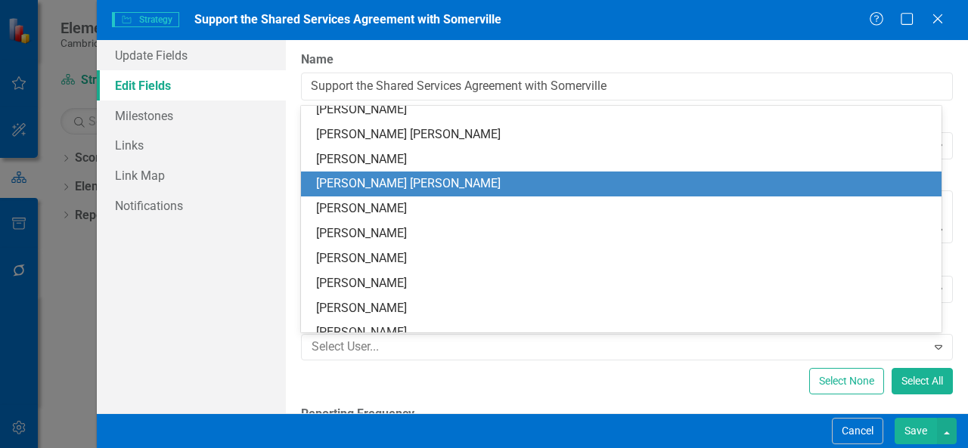
scroll to position [84, 0]
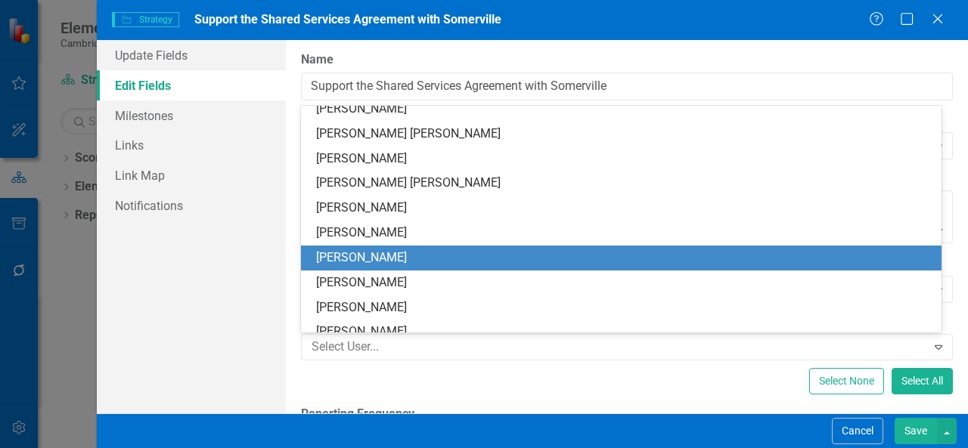
click at [358, 265] on div "[PERSON_NAME]" at bounding box center [624, 257] width 616 height 17
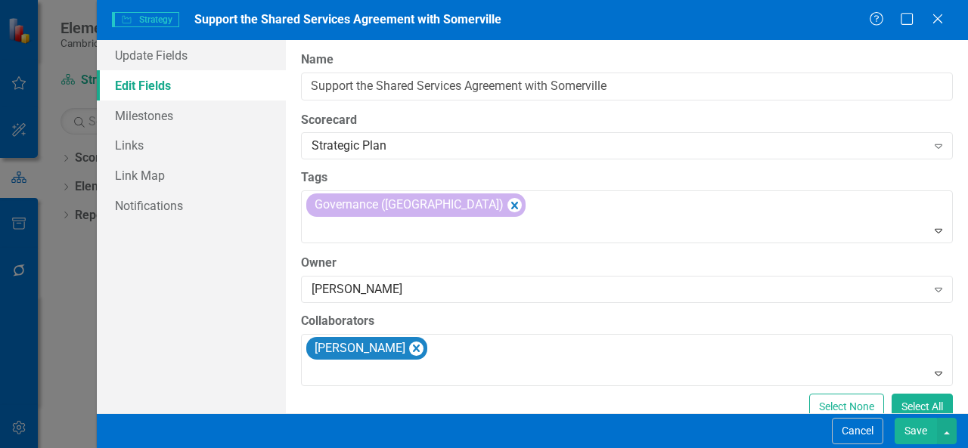
click at [912, 438] on button "Save" at bounding box center [915, 431] width 42 height 26
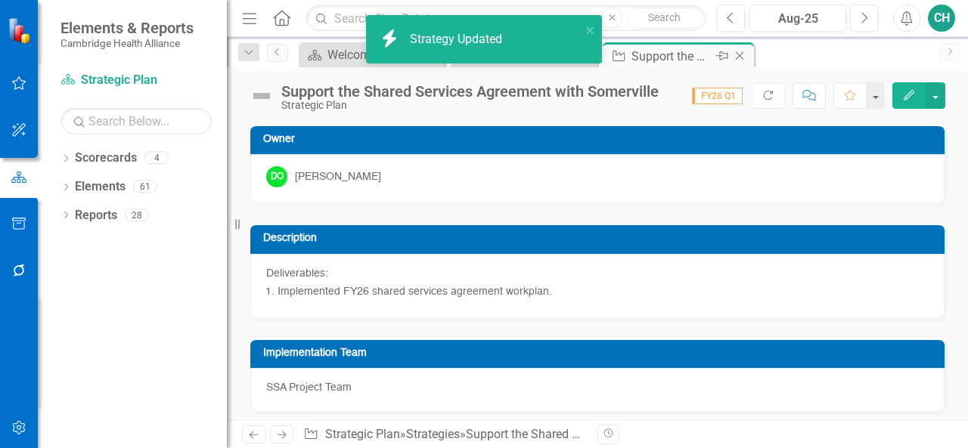
click at [739, 57] on icon "Close" at bounding box center [739, 56] width 15 height 12
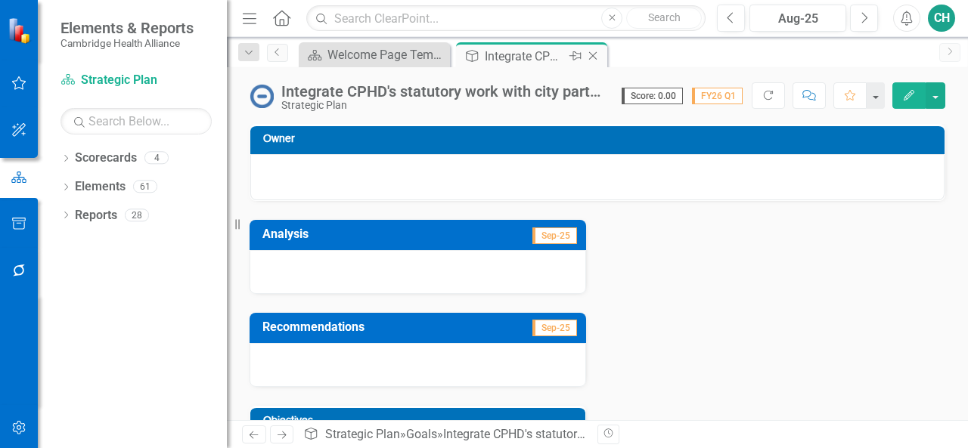
click at [594, 56] on icon "Close" at bounding box center [592, 56] width 15 height 12
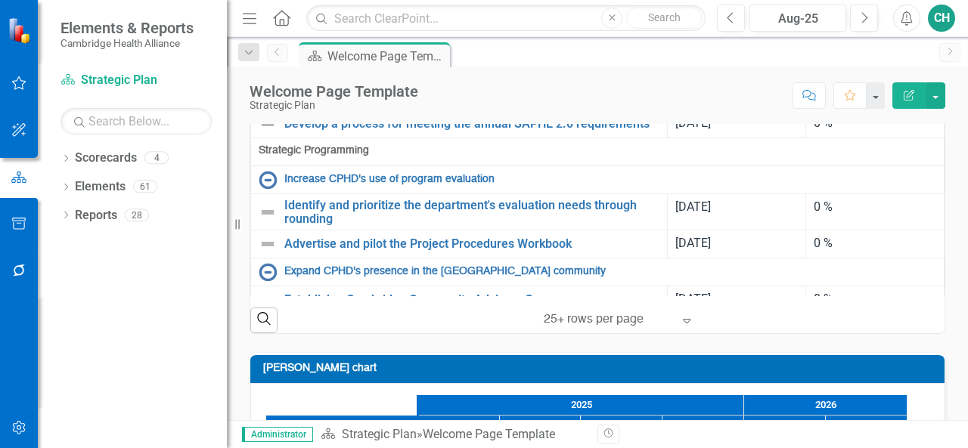
scroll to position [1030, 0]
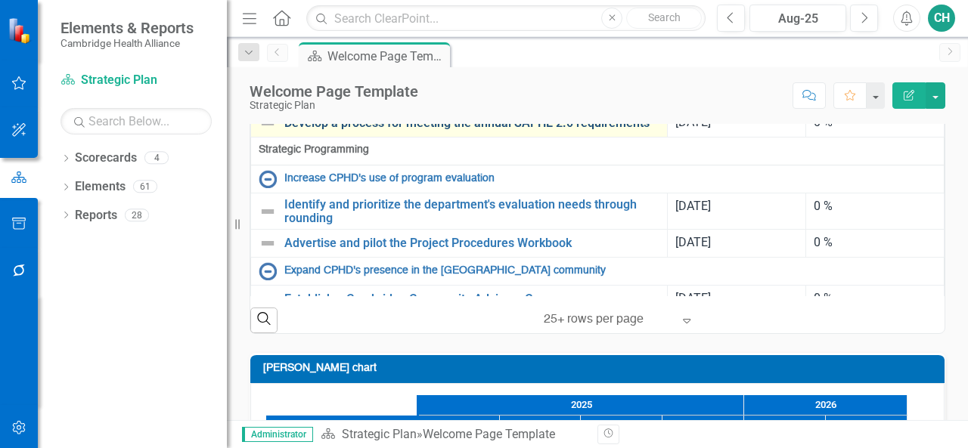
click at [434, 130] on link "Develop a process for meeting the annual SAPHE 2.0 requirements" at bounding box center [471, 123] width 375 height 14
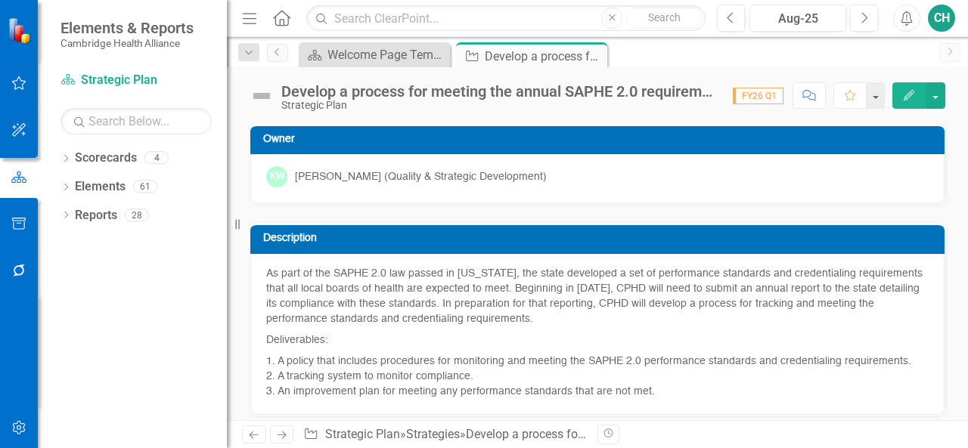
click at [912, 93] on icon "Edit" at bounding box center [909, 95] width 14 height 11
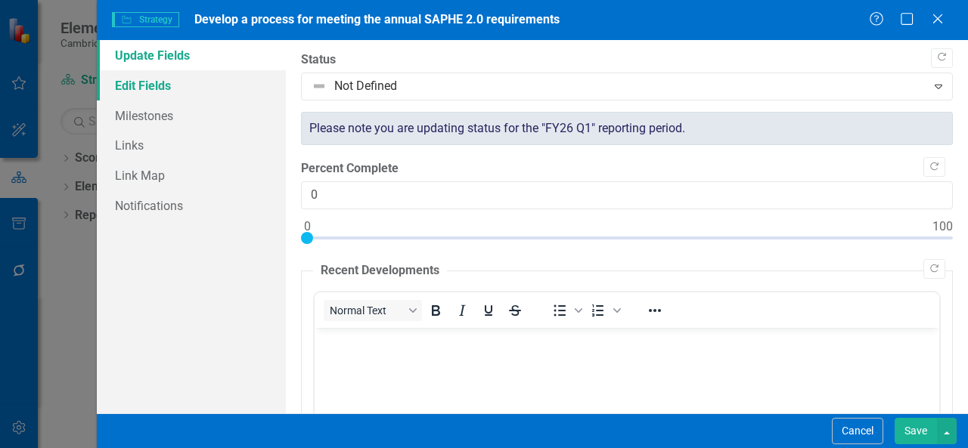
click at [227, 87] on link "Edit Fields" at bounding box center [191, 85] width 189 height 30
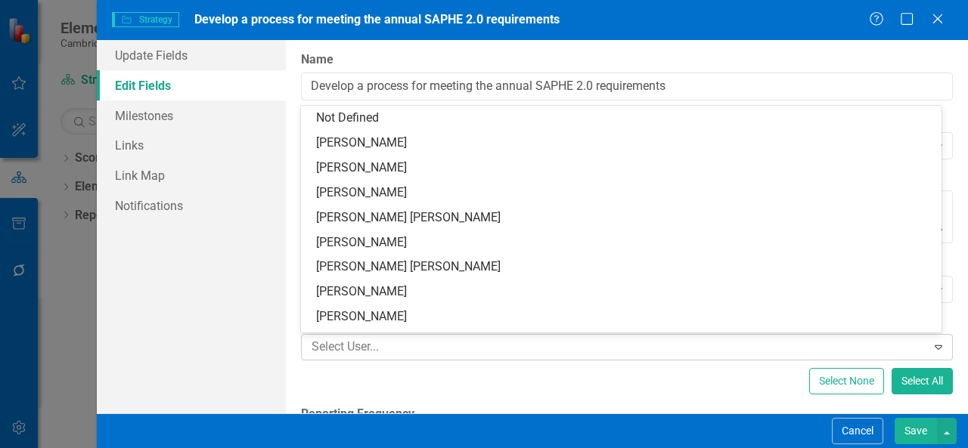
click at [457, 348] on div at bounding box center [615, 347] width 621 height 20
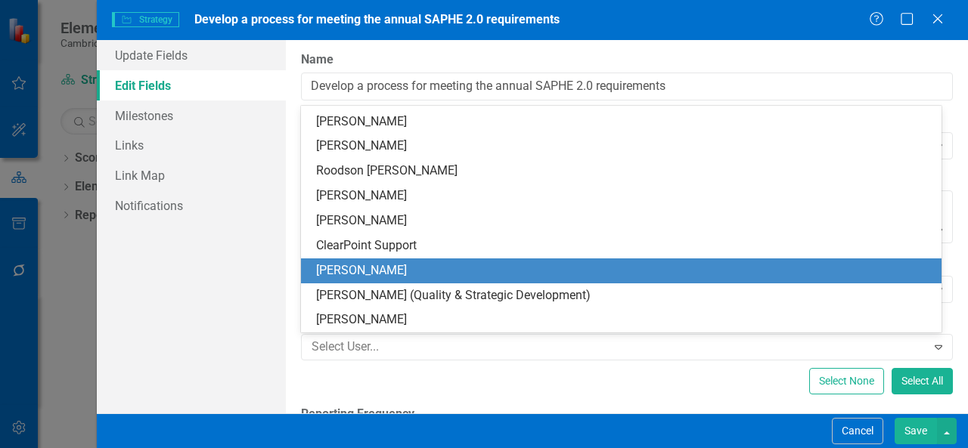
scroll to position [265, 0]
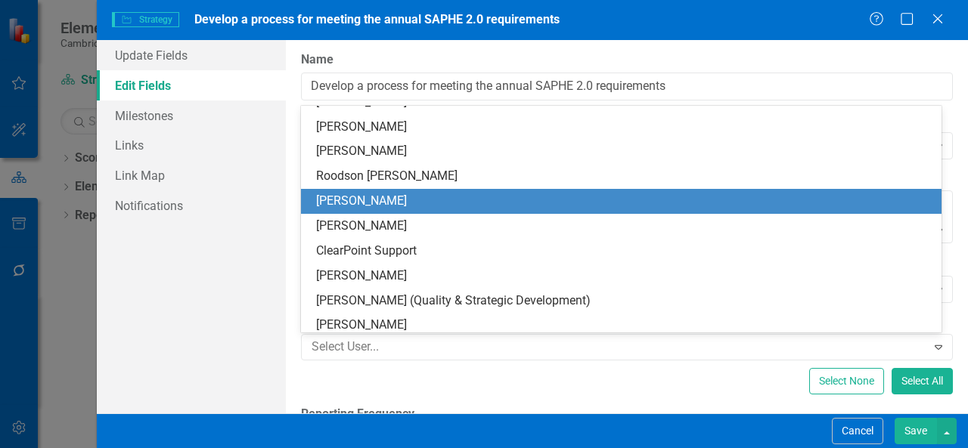
click at [399, 206] on div "[PERSON_NAME]" at bounding box center [624, 201] width 616 height 17
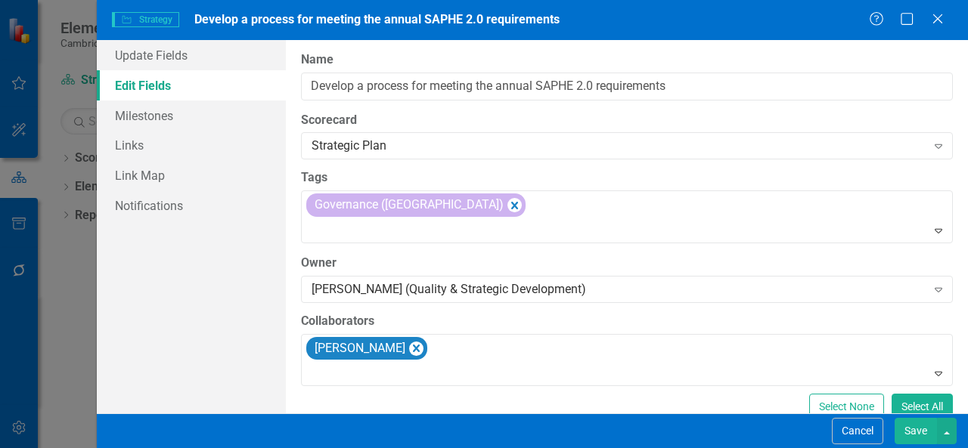
click at [918, 436] on button "Save" at bounding box center [915, 431] width 42 height 26
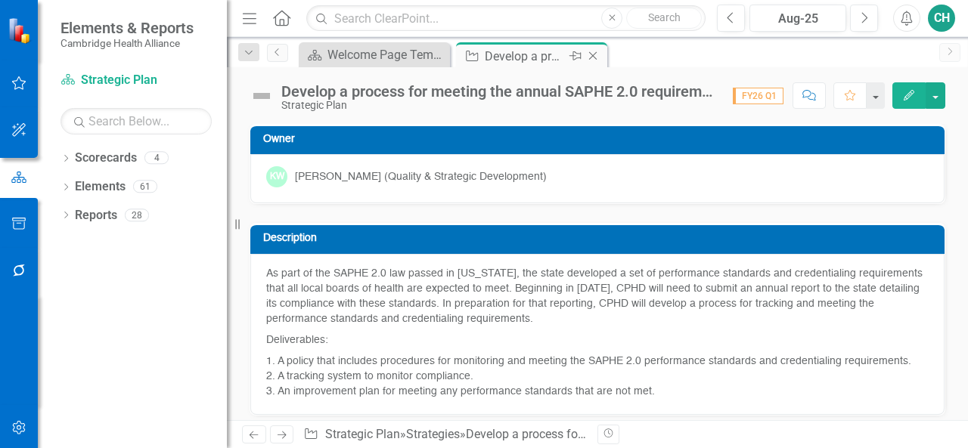
click at [596, 56] on icon "Close" at bounding box center [592, 56] width 15 height 12
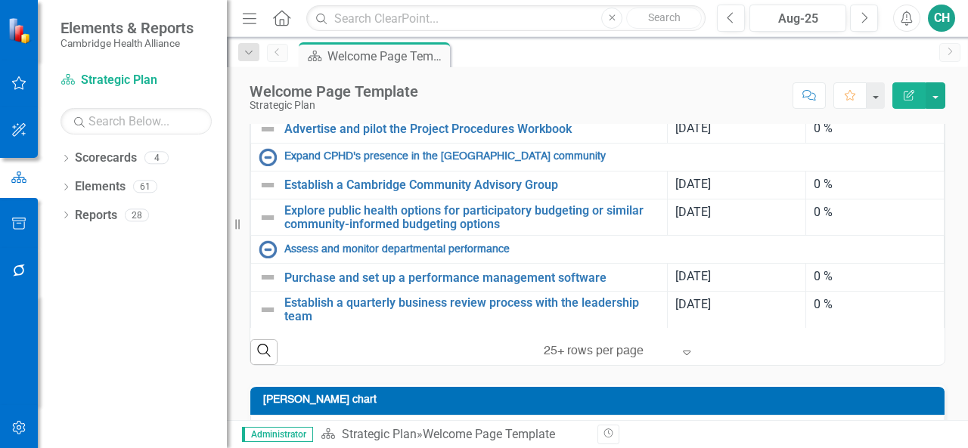
scroll to position [1181, 0]
click at [457, 70] on link "Increase CPHD's use of program evaluation" at bounding box center [610, 63] width 652 height 11
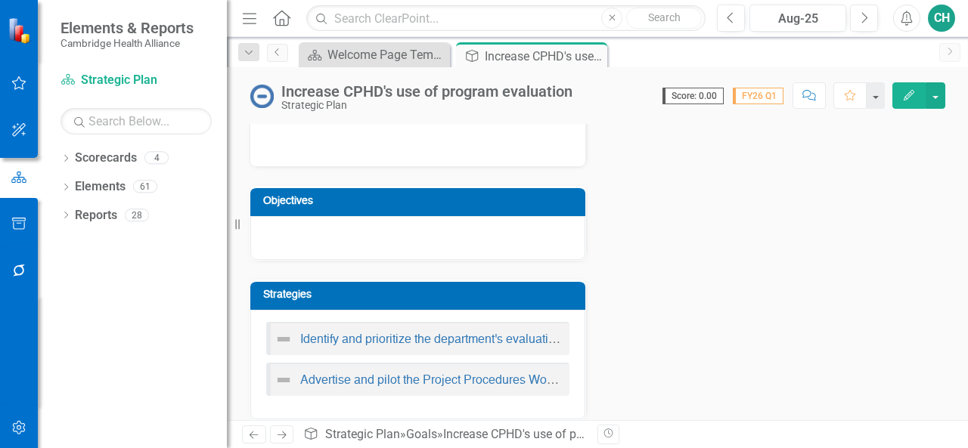
scroll to position [221, 0]
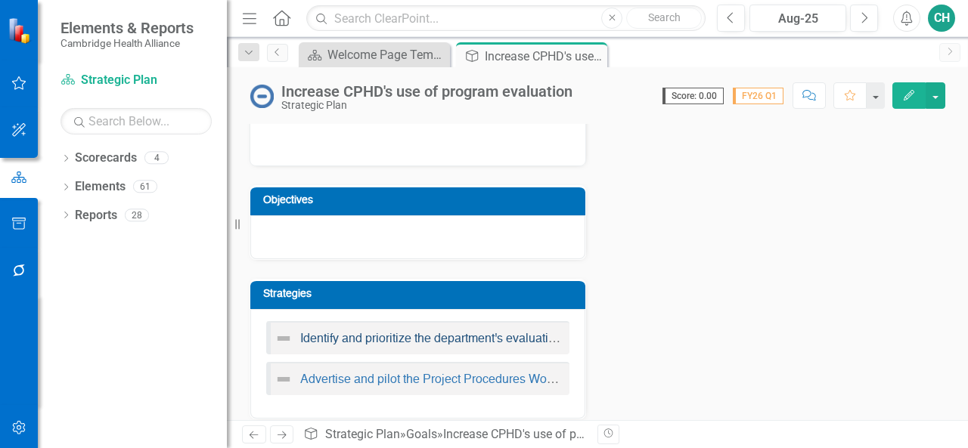
click at [522, 340] on link "Identify and prioritize the department's evaluation needs through rounding" at bounding box center [496, 339] width 392 height 12
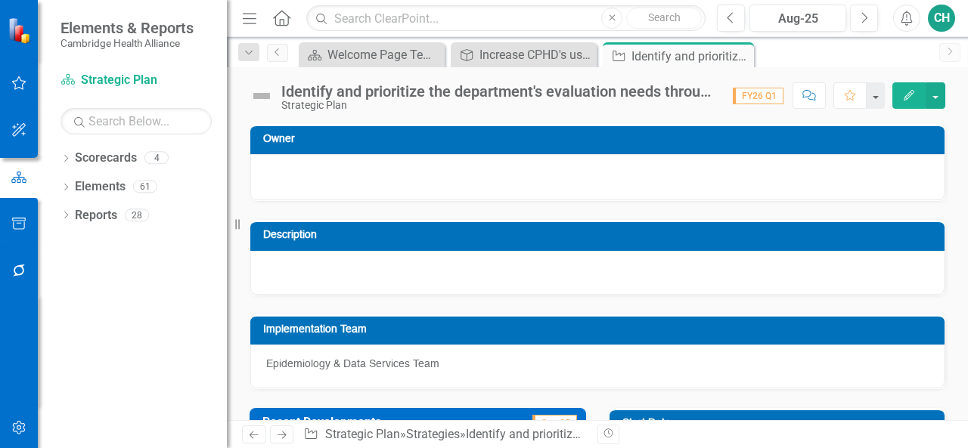
click at [900, 100] on button "Edit" at bounding box center [908, 95] width 33 height 26
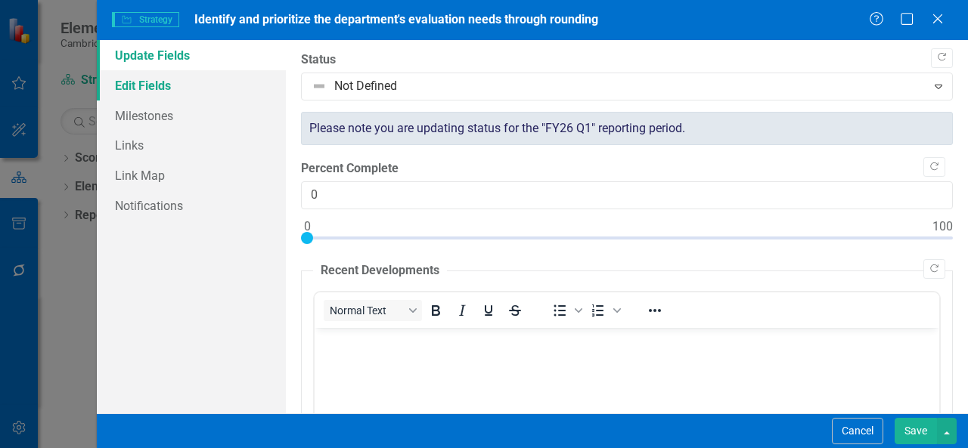
click at [153, 91] on link "Edit Fields" at bounding box center [191, 85] width 189 height 30
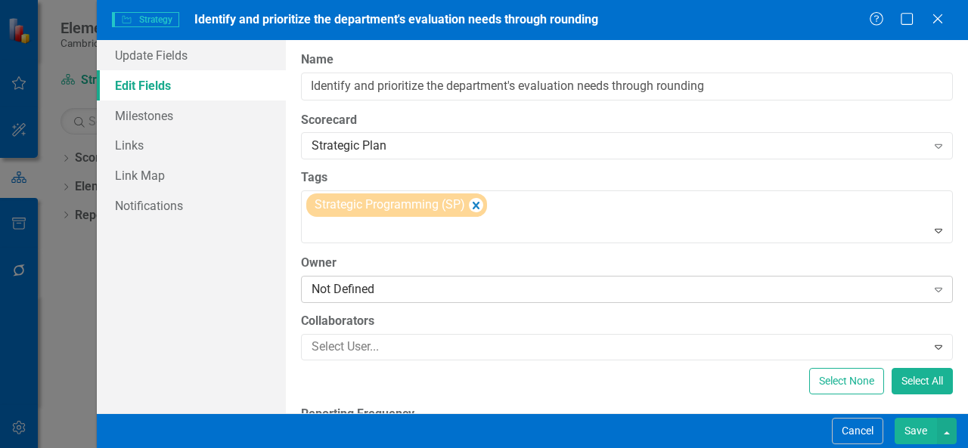
click at [405, 282] on div "Not Defined" at bounding box center [618, 288] width 615 height 17
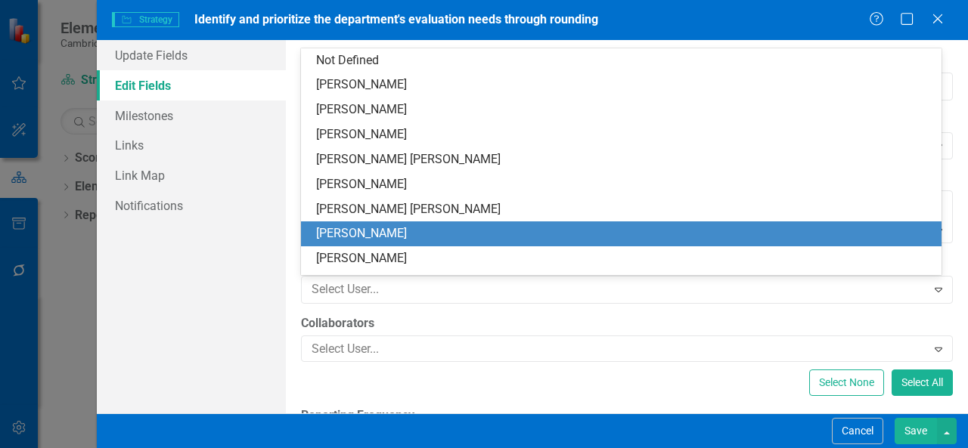
click at [395, 241] on div "[PERSON_NAME]" at bounding box center [624, 233] width 616 height 17
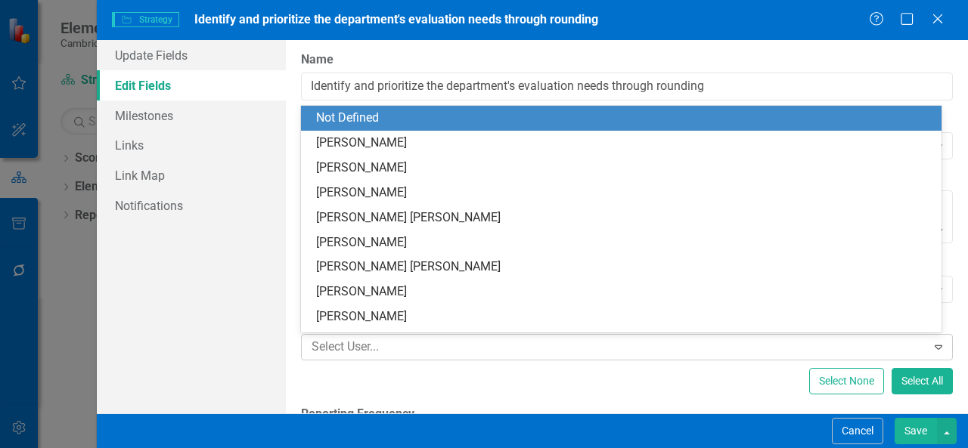
click at [397, 350] on div at bounding box center [615, 347] width 621 height 20
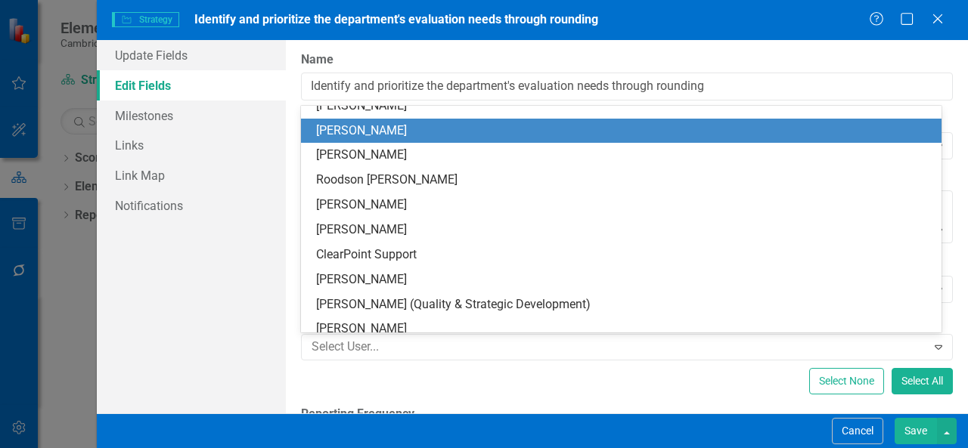
scroll to position [262, 0]
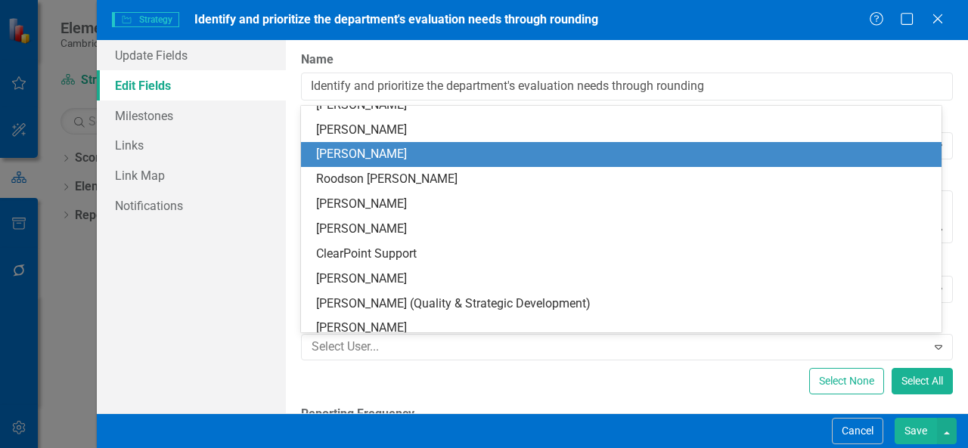
click at [365, 160] on div "[PERSON_NAME]" at bounding box center [624, 154] width 616 height 17
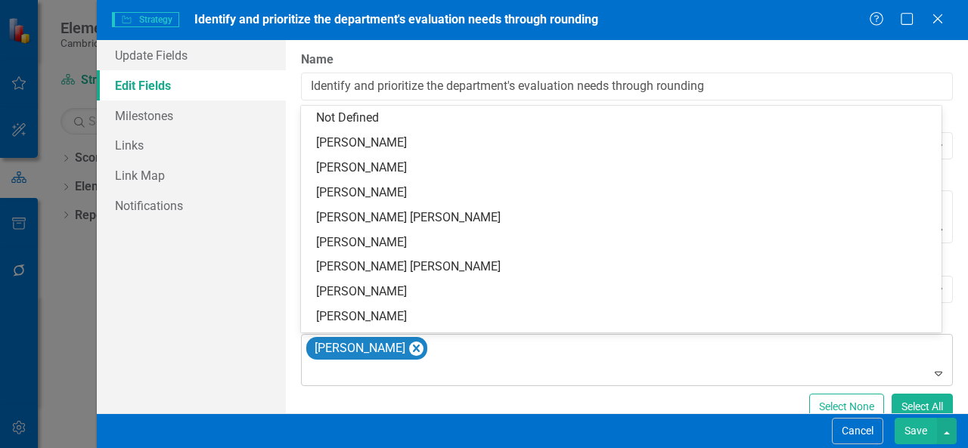
click at [343, 381] on div at bounding box center [627, 374] width 645 height 20
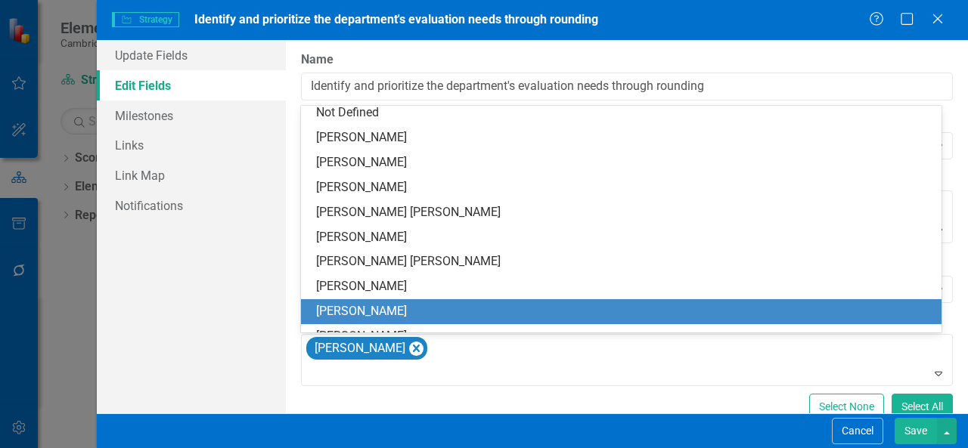
scroll to position [245, 0]
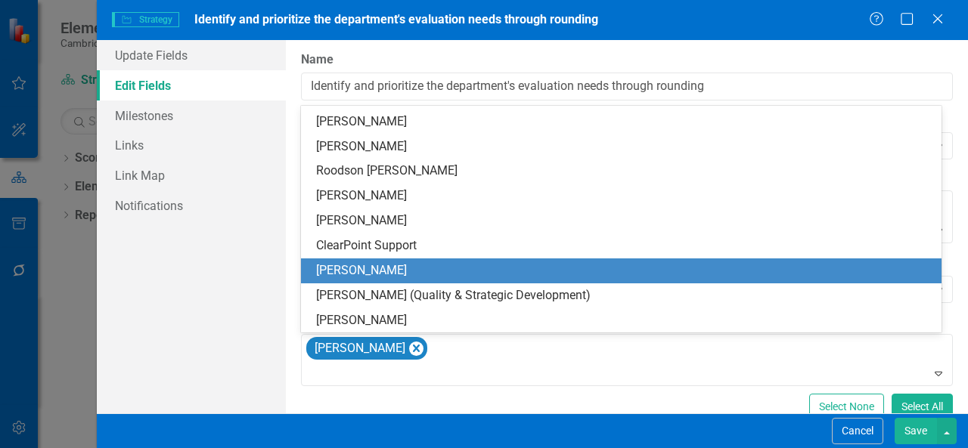
click at [362, 275] on div "[PERSON_NAME]" at bounding box center [624, 270] width 616 height 17
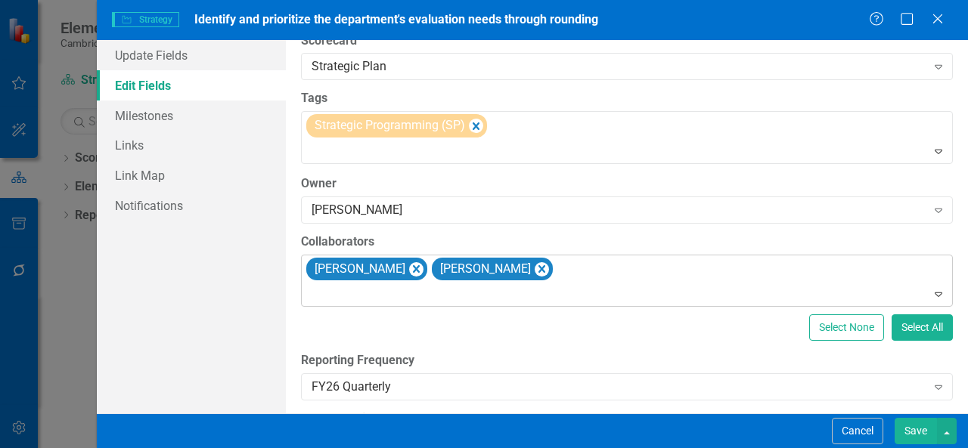
scroll to position [82, 0]
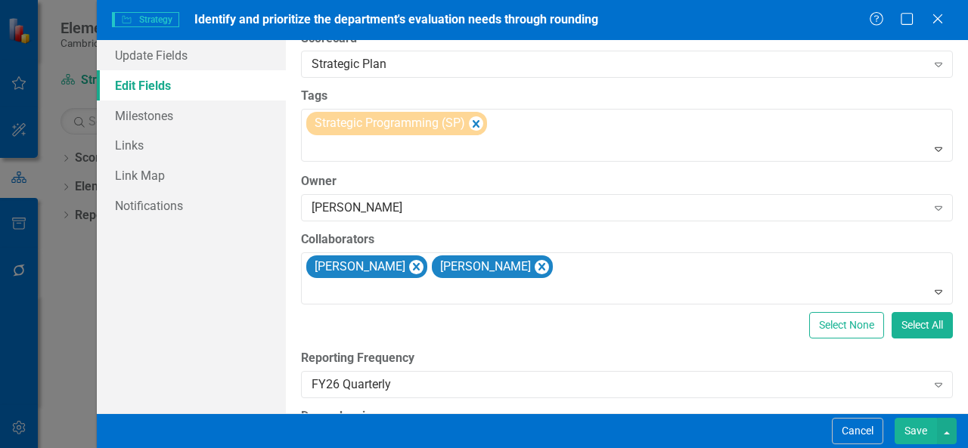
click at [927, 431] on button "Save" at bounding box center [915, 431] width 42 height 26
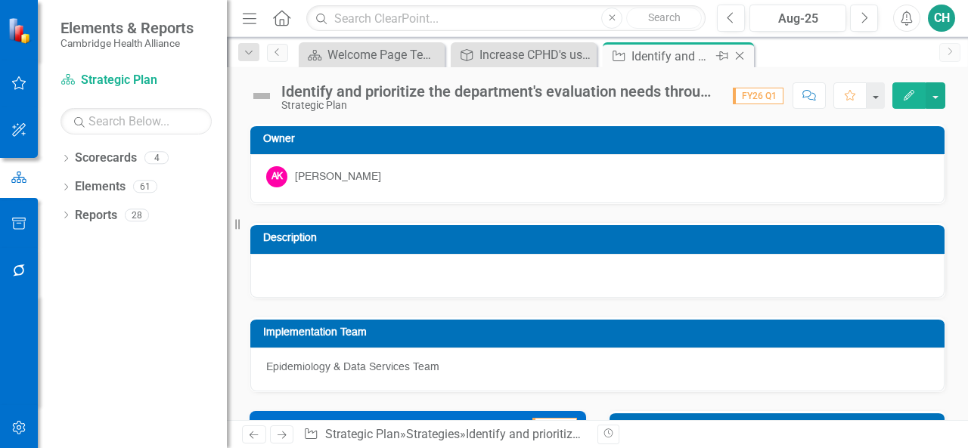
click at [743, 55] on icon "Close" at bounding box center [739, 56] width 15 height 12
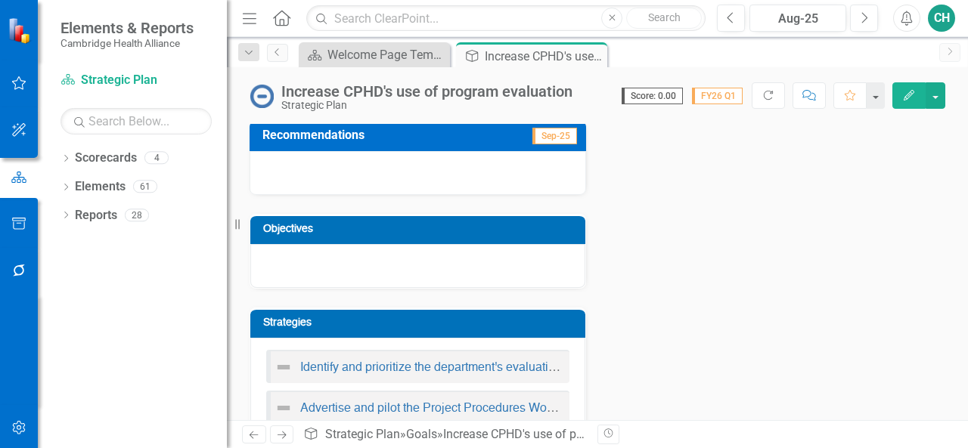
scroll to position [231, 0]
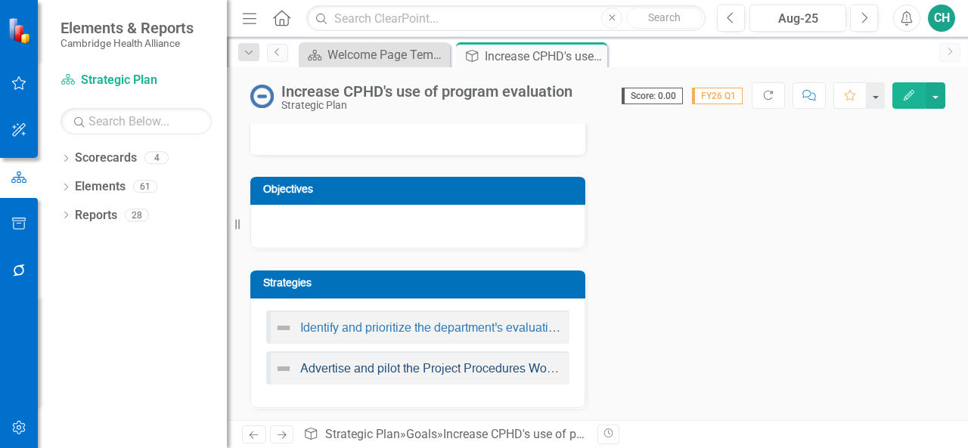
click at [475, 370] on link "Advertise and pilot the Project Procedures Workbook" at bounding box center [441, 370] width 283 height 12
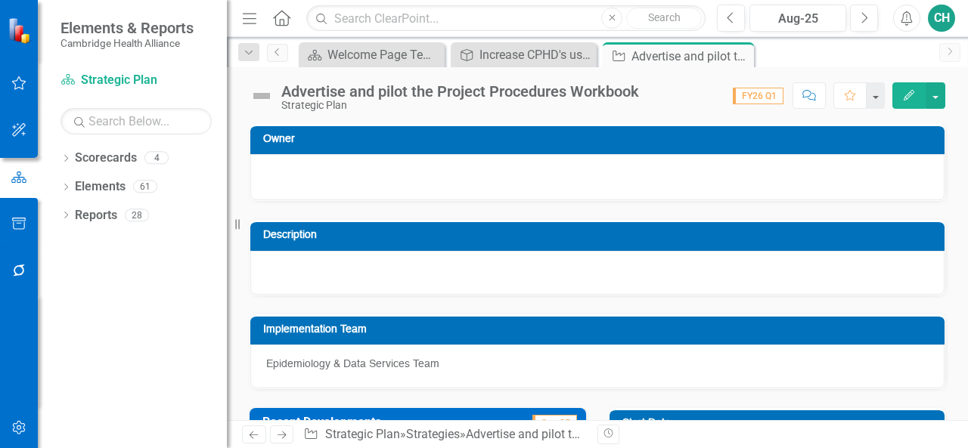
click at [898, 101] on button "Edit" at bounding box center [908, 95] width 33 height 26
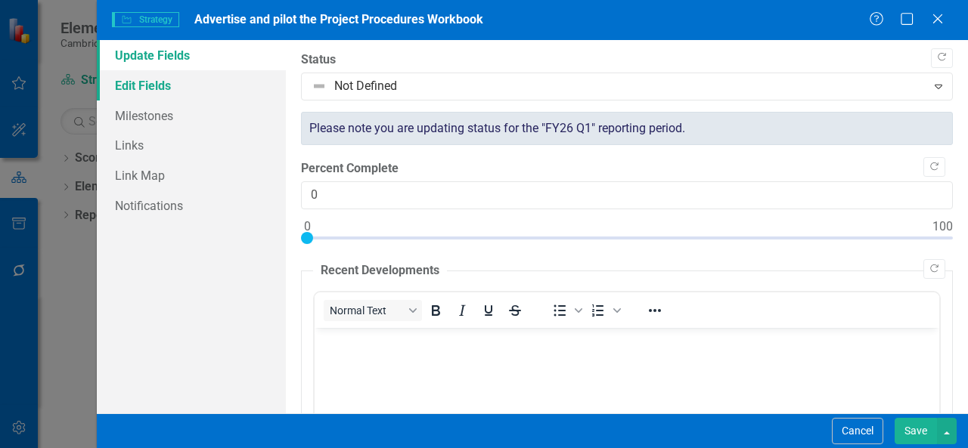
click at [191, 96] on link "Edit Fields" at bounding box center [191, 85] width 189 height 30
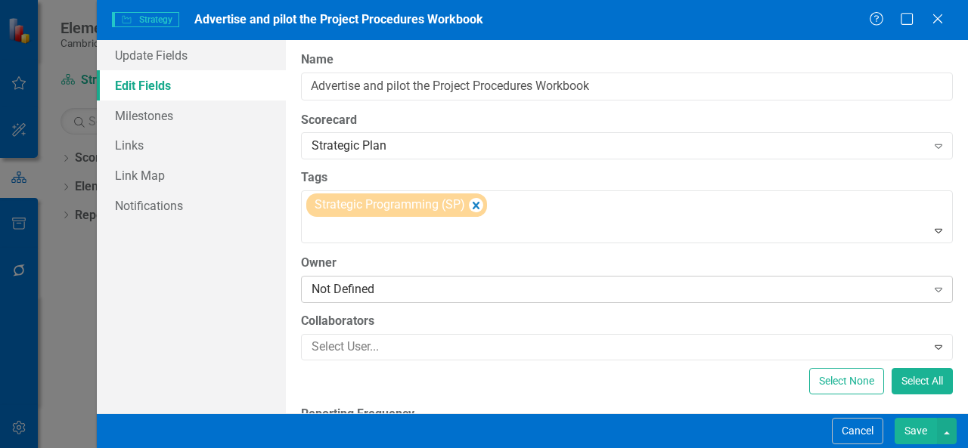
click at [382, 296] on div "Not Defined" at bounding box center [618, 288] width 615 height 17
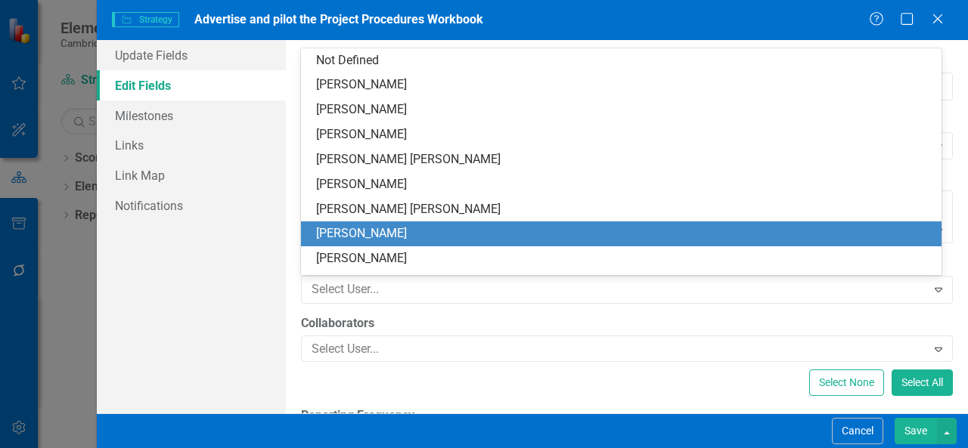
click at [363, 232] on div "[PERSON_NAME]" at bounding box center [624, 233] width 616 height 17
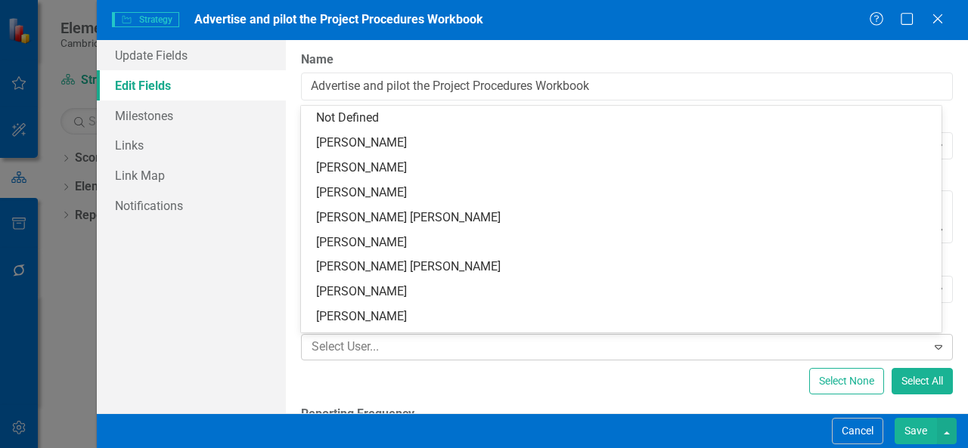
click at [363, 339] on div at bounding box center [615, 347] width 621 height 20
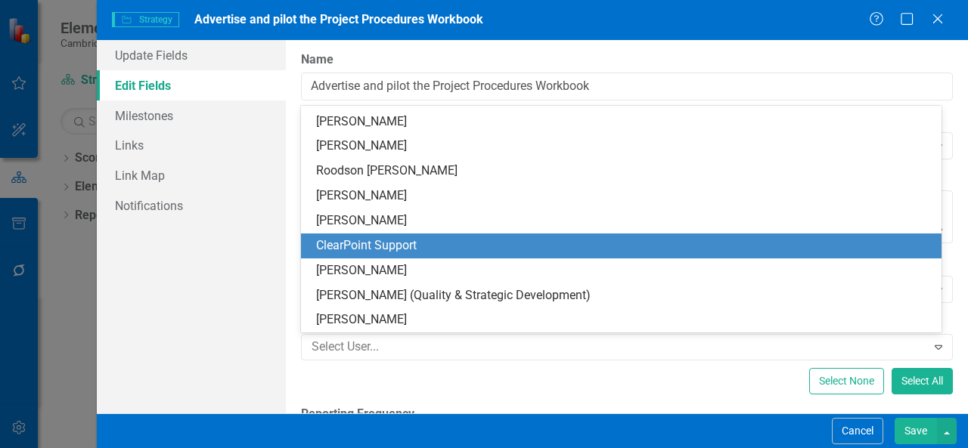
scroll to position [270, 0]
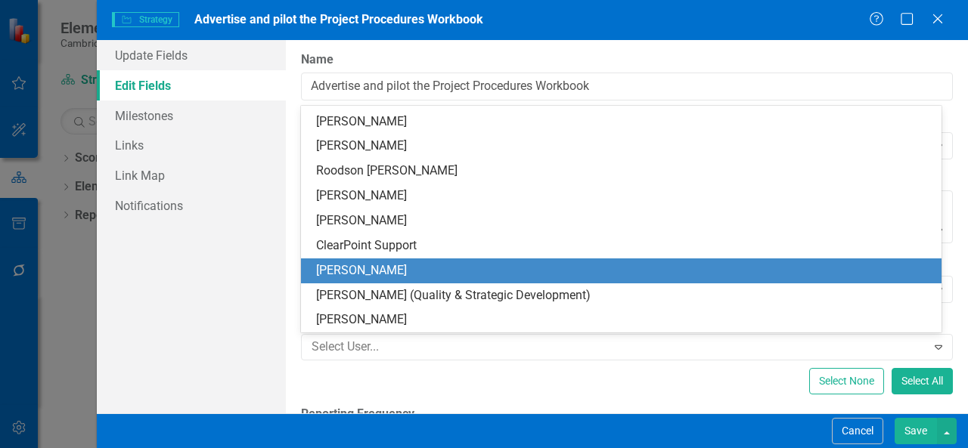
click at [357, 273] on div "[PERSON_NAME]" at bounding box center [624, 270] width 616 height 17
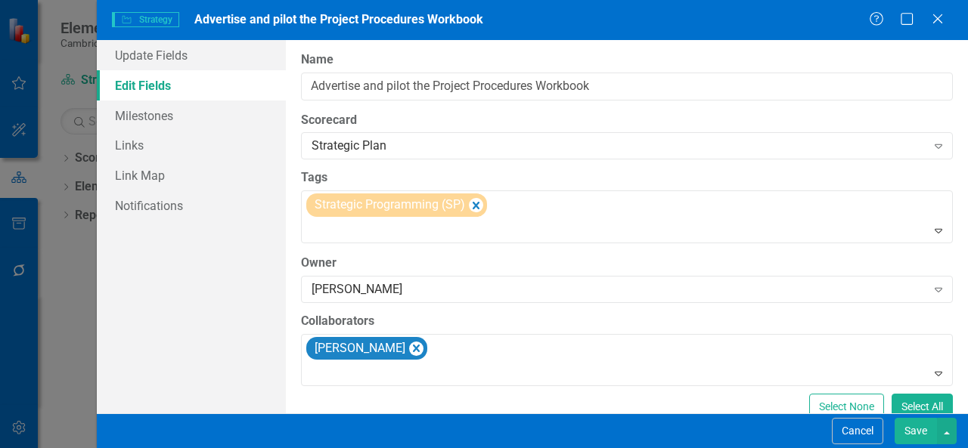
click at [925, 431] on button "Save" at bounding box center [915, 431] width 42 height 26
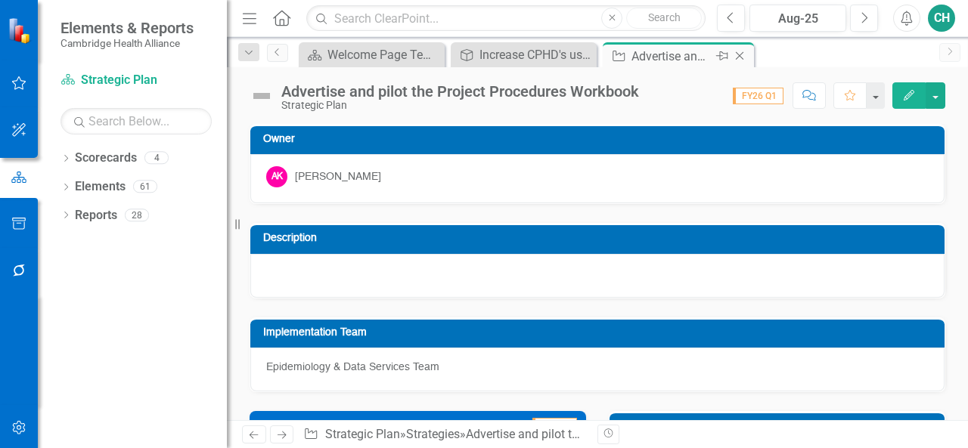
click at [745, 54] on icon "Close" at bounding box center [739, 56] width 15 height 12
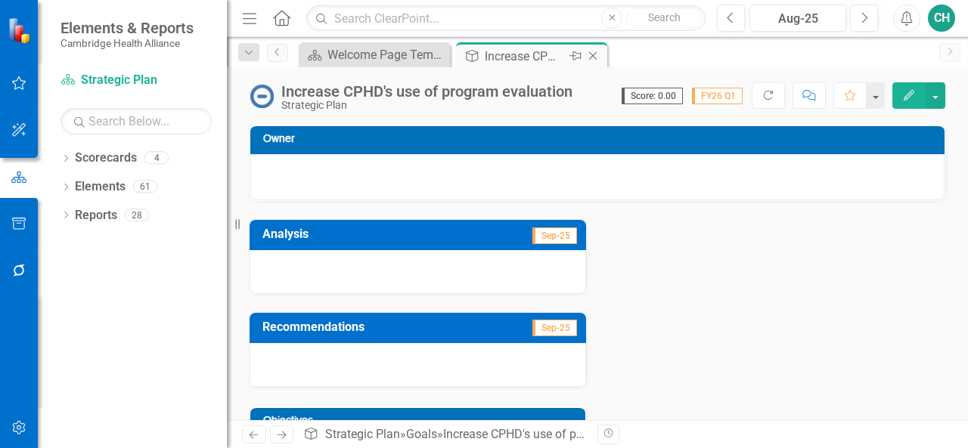
click at [596, 52] on icon "Close" at bounding box center [592, 56] width 15 height 12
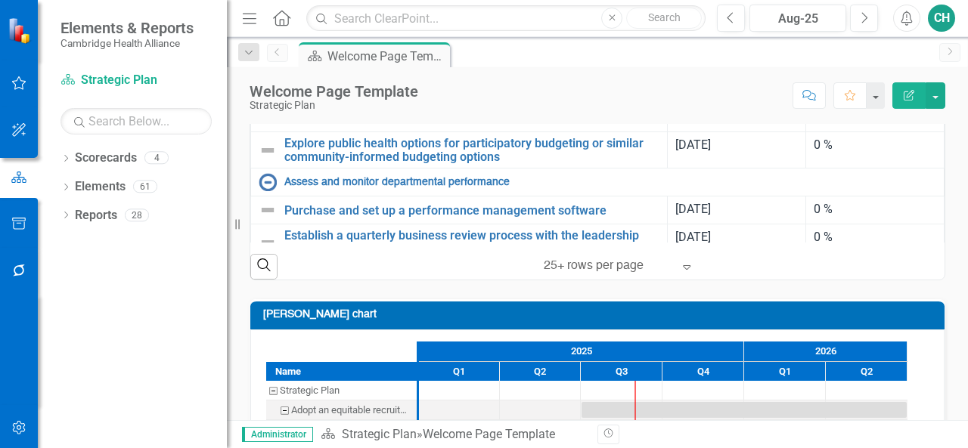
scroll to position [1181, 0]
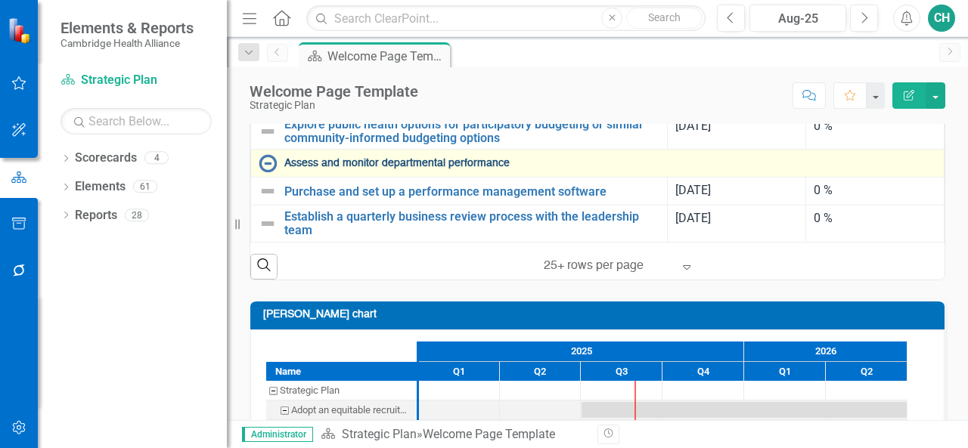
click at [449, 169] on link "Assess and monitor departmental performance" at bounding box center [610, 163] width 652 height 11
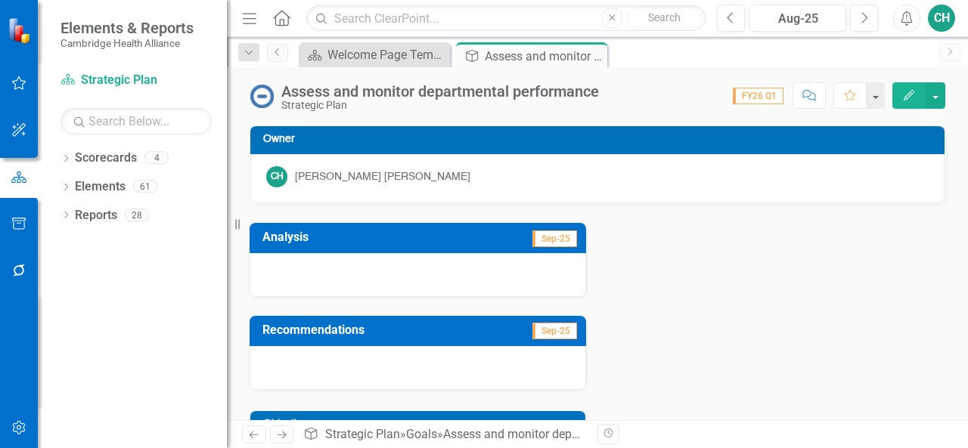
scroll to position [234, 0]
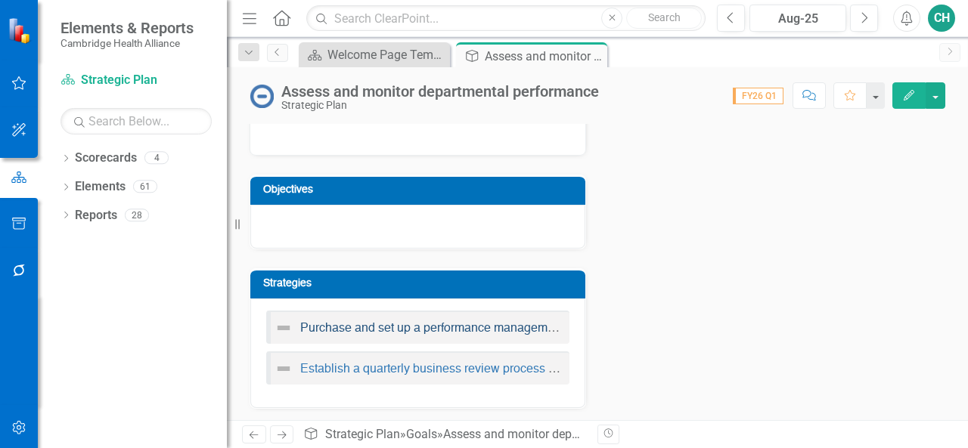
click at [506, 326] on link "Purchase and set up a performance management software" at bounding box center [456, 329] width 312 height 12
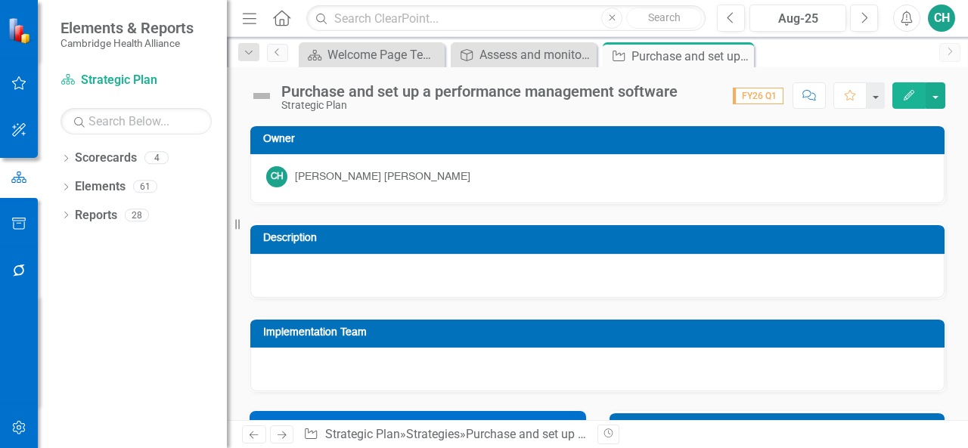
checkbox input "true"
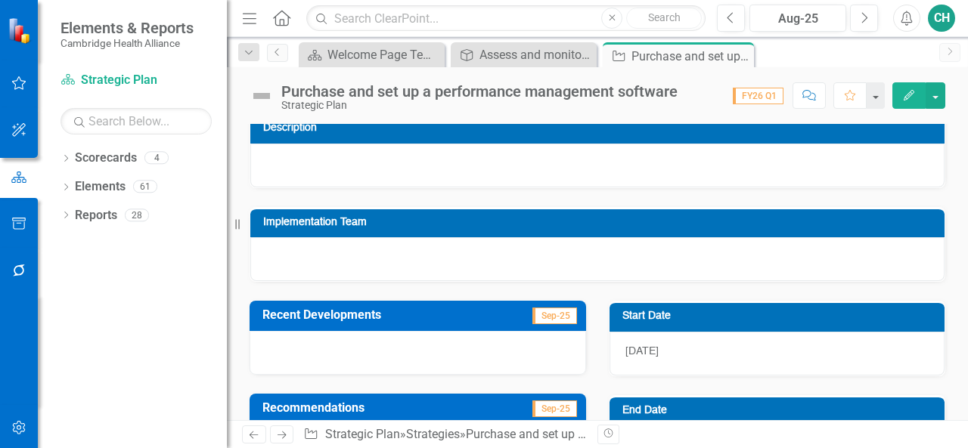
scroll to position [107, 0]
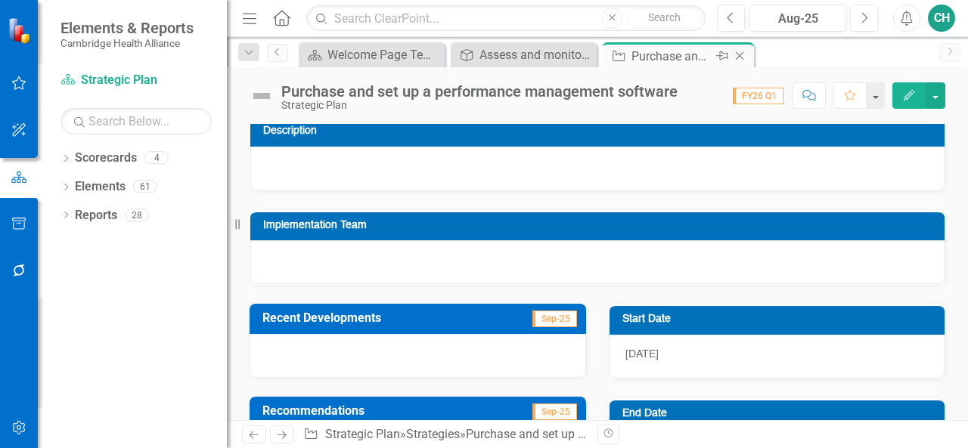
click at [741, 51] on icon "Close" at bounding box center [739, 56] width 15 height 12
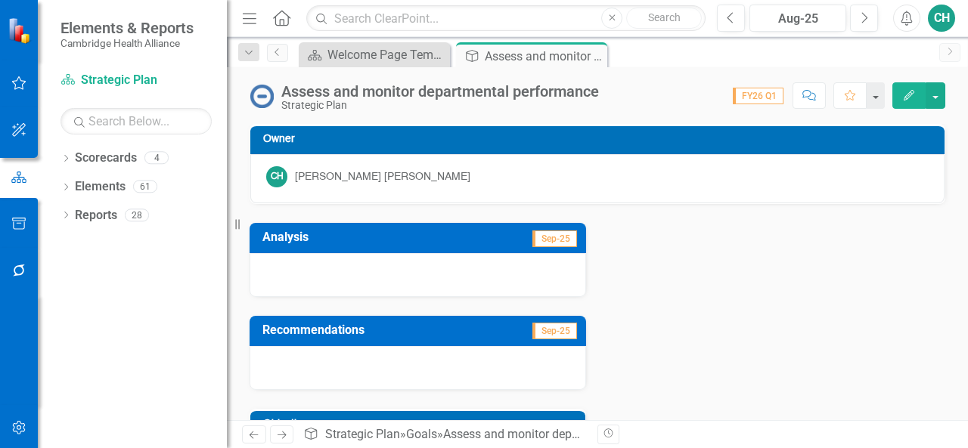
scroll to position [234, 0]
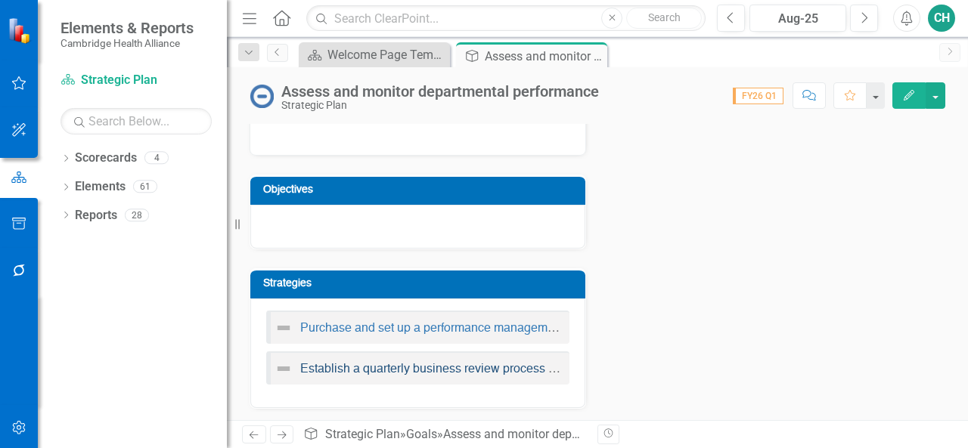
click at [499, 367] on link "Establish a quarterly business review process with the leadership team" at bounding box center [489, 370] width 379 height 12
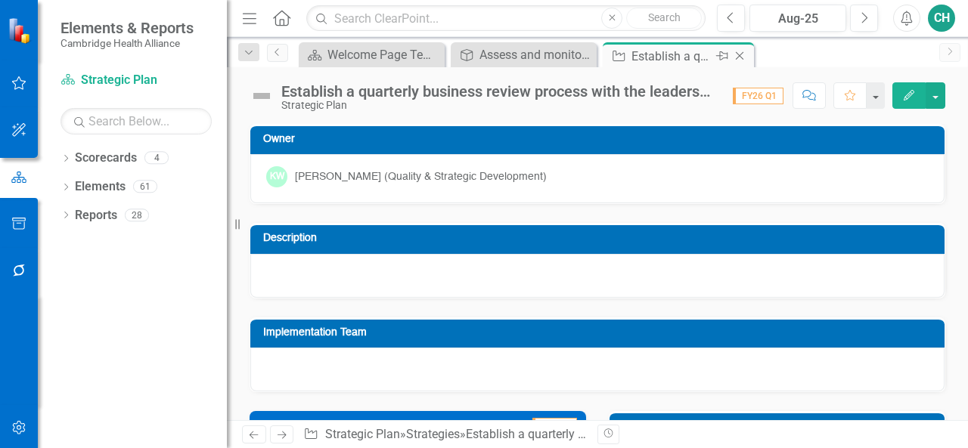
click at [742, 58] on icon at bounding box center [739, 56] width 8 height 8
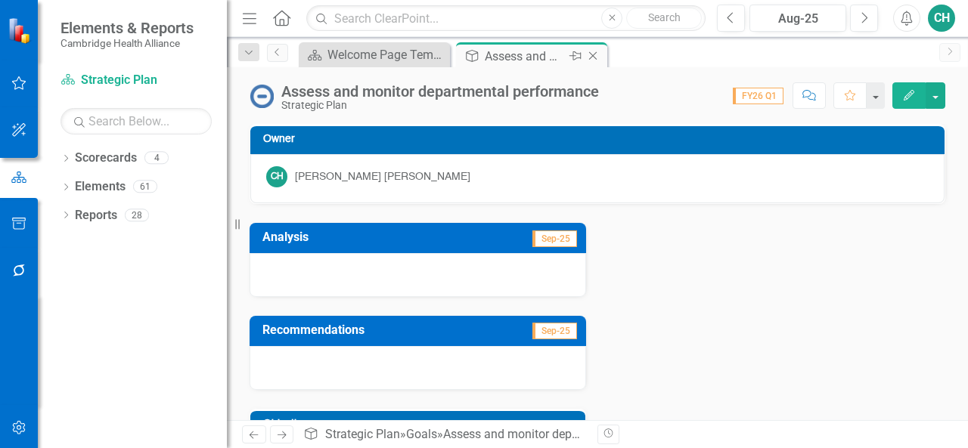
click at [593, 58] on icon "Close" at bounding box center [592, 56] width 15 height 12
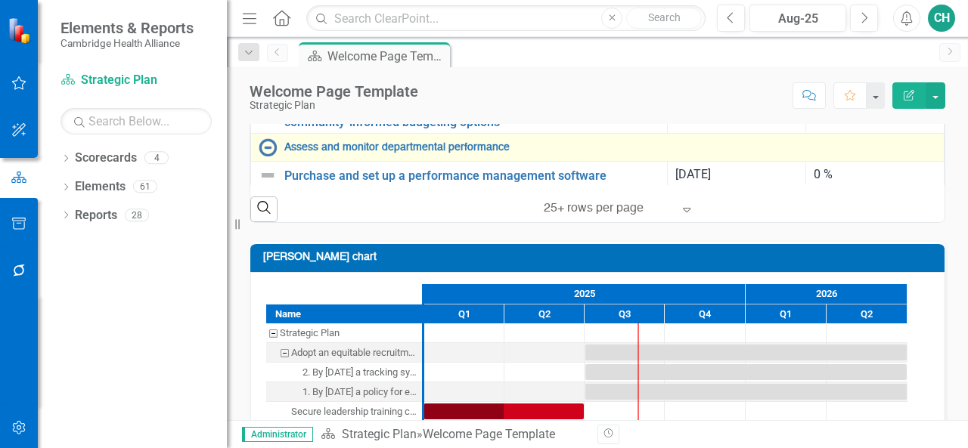
scroll to position [1132, 0]
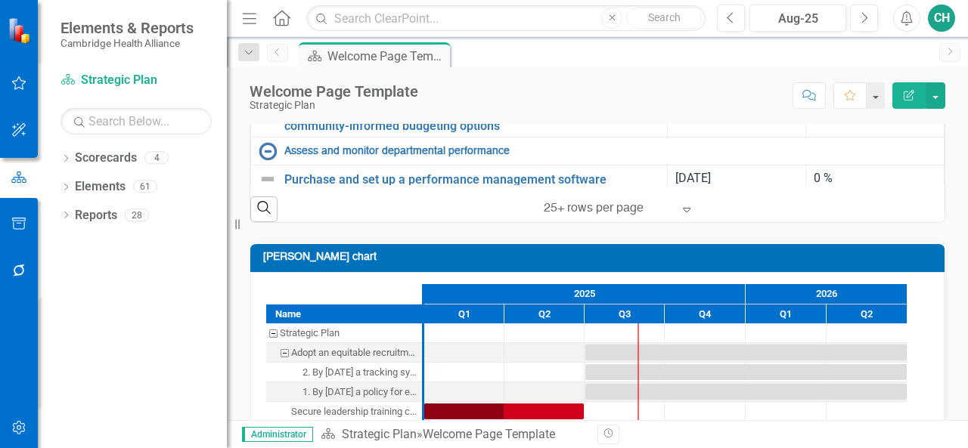
click at [491, 64] on link "Expand CPHD's presence in the [GEOGRAPHIC_DATA] community" at bounding box center [610, 58] width 652 height 11
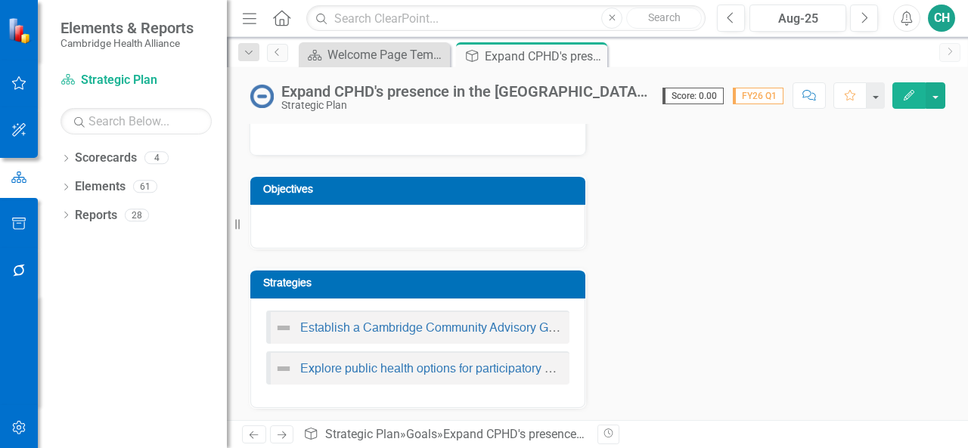
scroll to position [231, 0]
click at [499, 325] on link "Establish a Cambridge Community Advisory Group" at bounding box center [436, 329] width 272 height 12
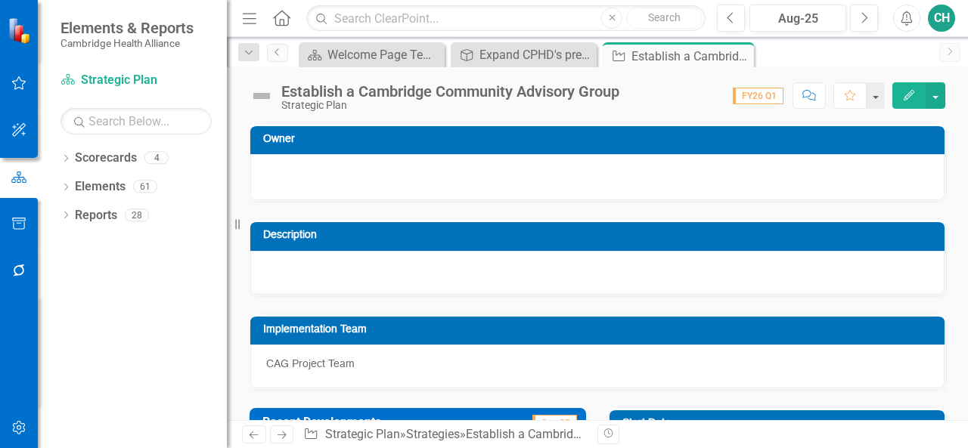
click at [902, 87] on button "Edit" at bounding box center [908, 95] width 33 height 26
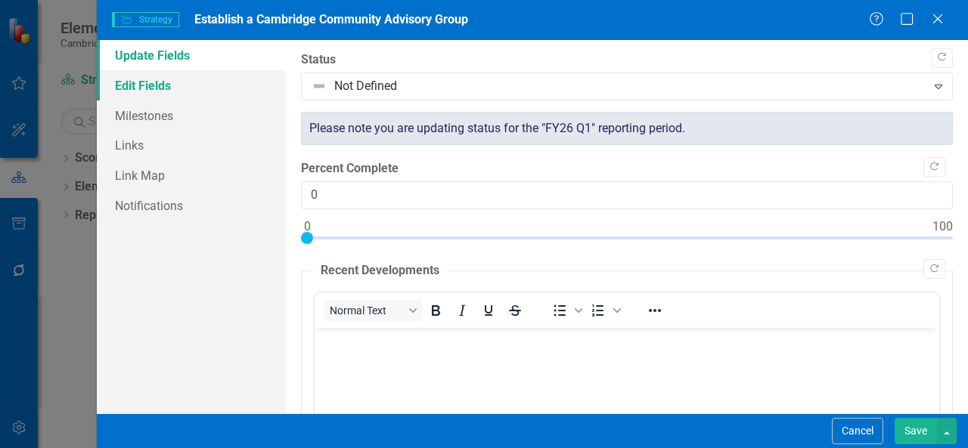
click at [227, 93] on link "Edit Fields" at bounding box center [191, 85] width 189 height 30
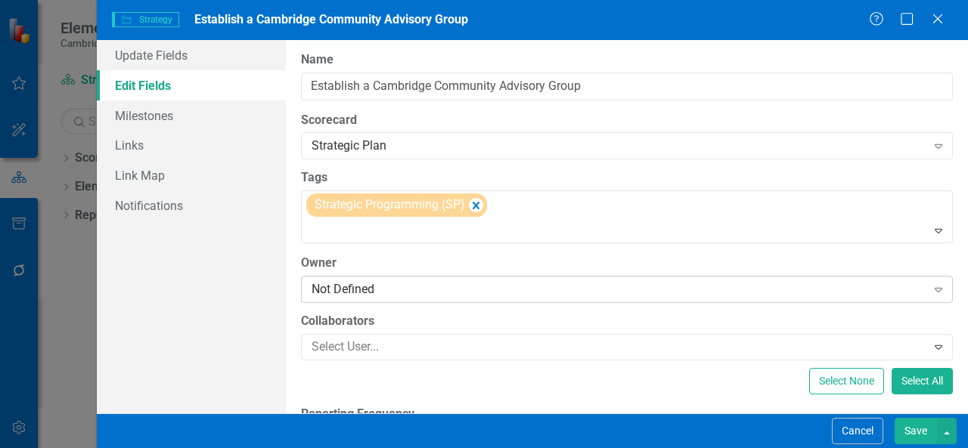
click at [457, 296] on div "Not Defined" at bounding box center [618, 288] width 615 height 17
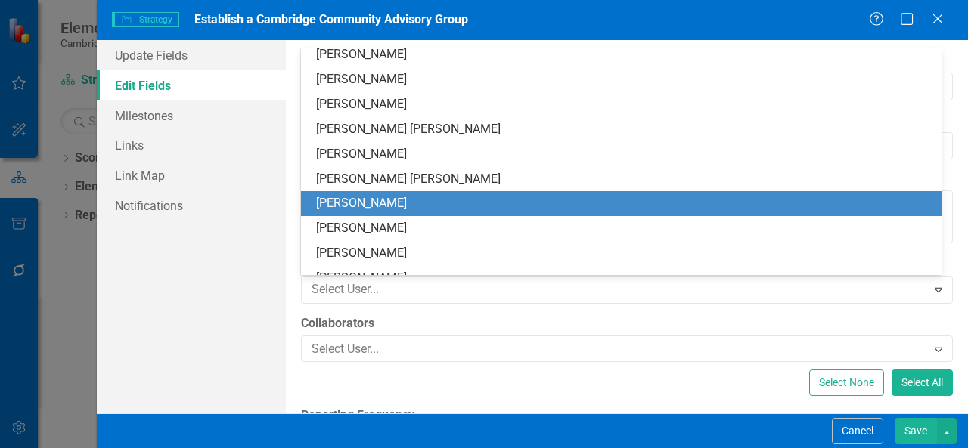
scroll to position [30, 0]
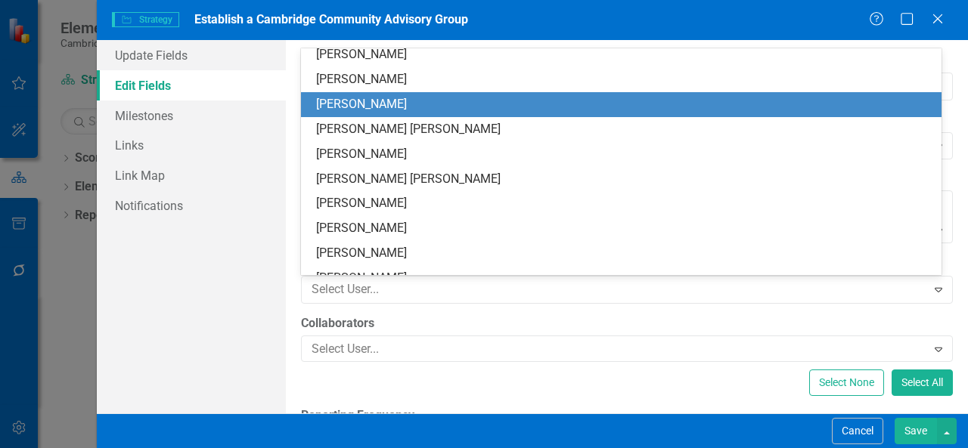
click at [381, 105] on div "[PERSON_NAME]" at bounding box center [624, 104] width 616 height 17
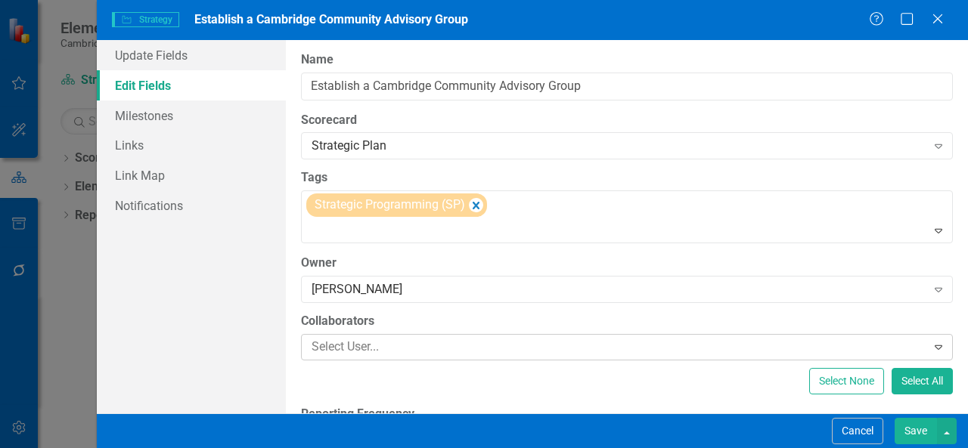
click at [391, 346] on div at bounding box center [615, 347] width 621 height 20
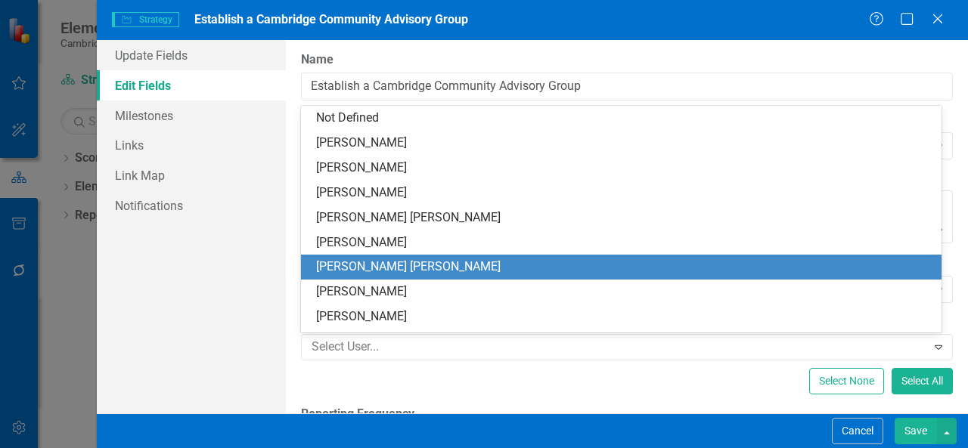
scroll to position [5, 0]
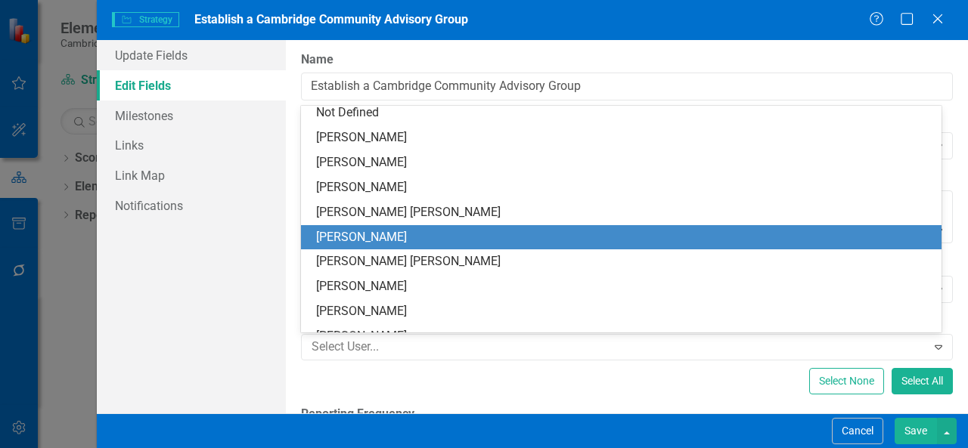
click at [365, 231] on div "[PERSON_NAME]" at bounding box center [624, 237] width 616 height 17
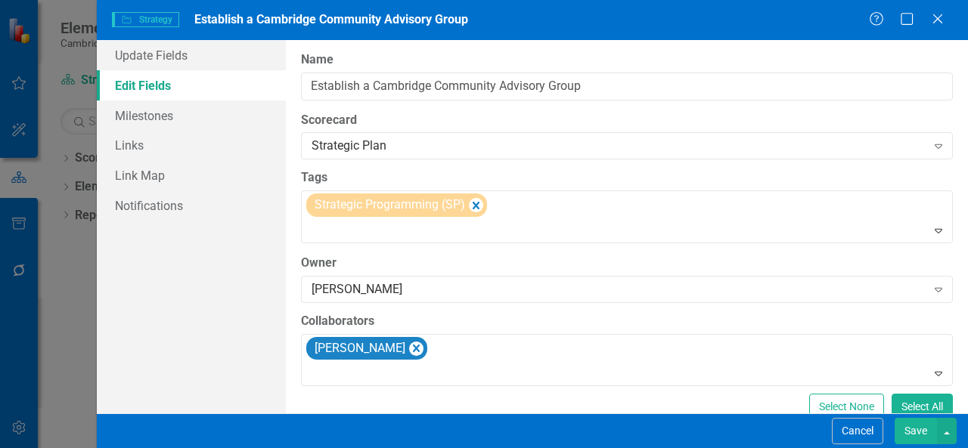
click at [915, 431] on button "Save" at bounding box center [915, 431] width 42 height 26
checkbox input "true"
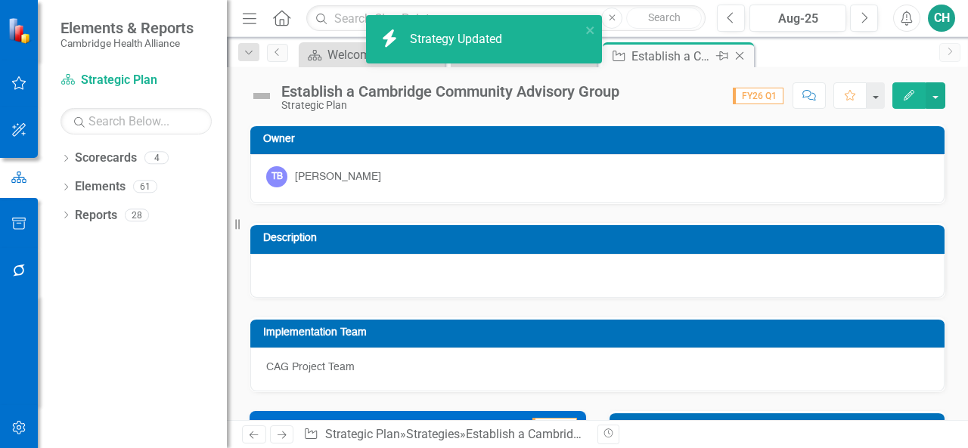
click at [735, 54] on icon "Close" at bounding box center [739, 56] width 15 height 12
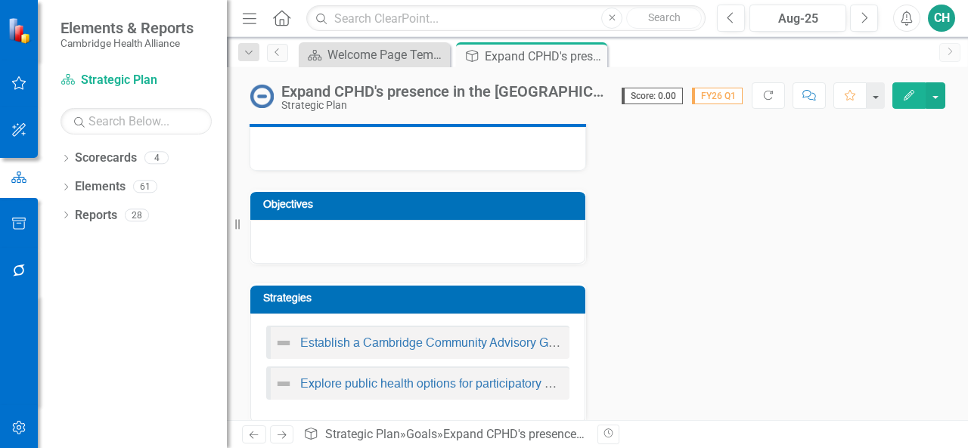
scroll to position [231, 0]
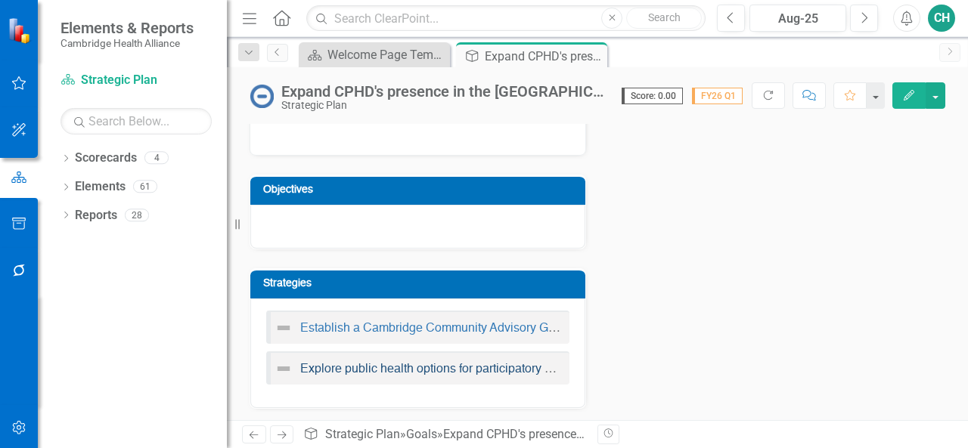
click at [485, 367] on link "Explore public health options for participatory budgeting or similar community-…" at bounding box center [580, 370] width 561 height 12
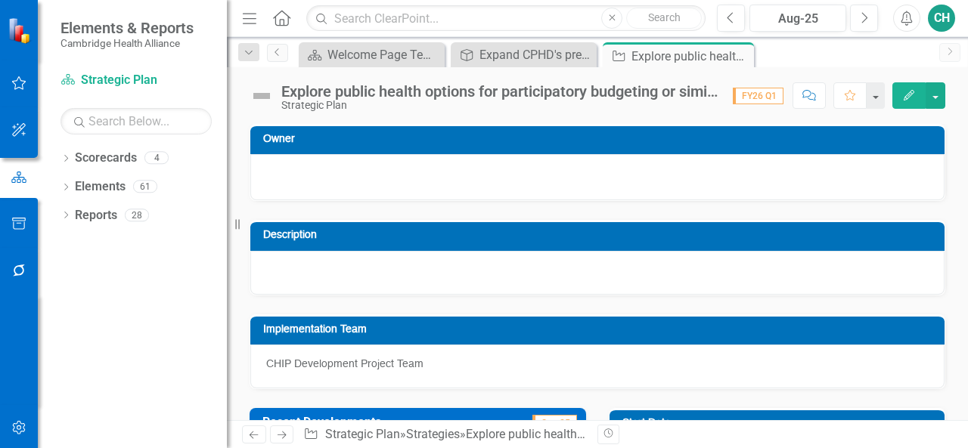
click at [905, 86] on button "Edit" at bounding box center [908, 95] width 33 height 26
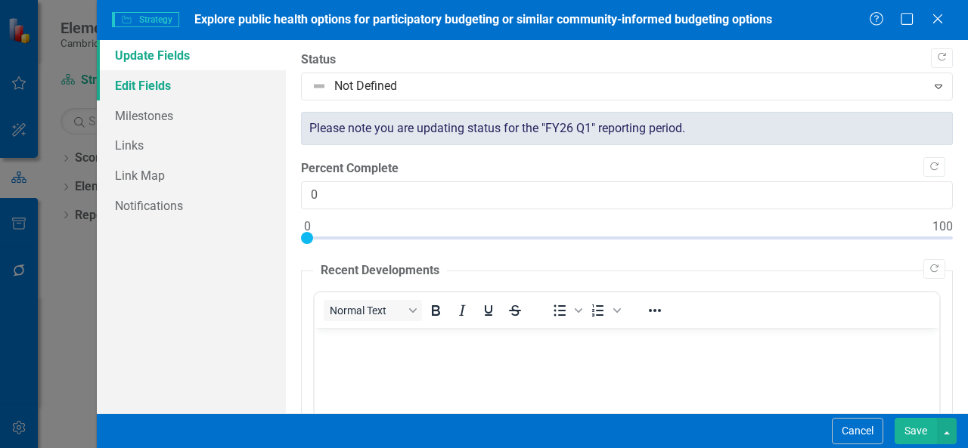
click at [212, 92] on link "Edit Fields" at bounding box center [191, 85] width 189 height 30
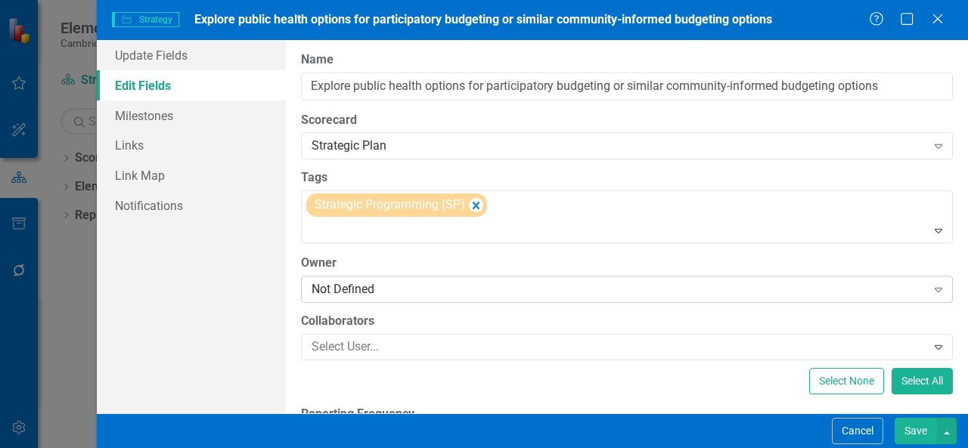
click at [379, 287] on div "Not Defined" at bounding box center [618, 288] width 615 height 17
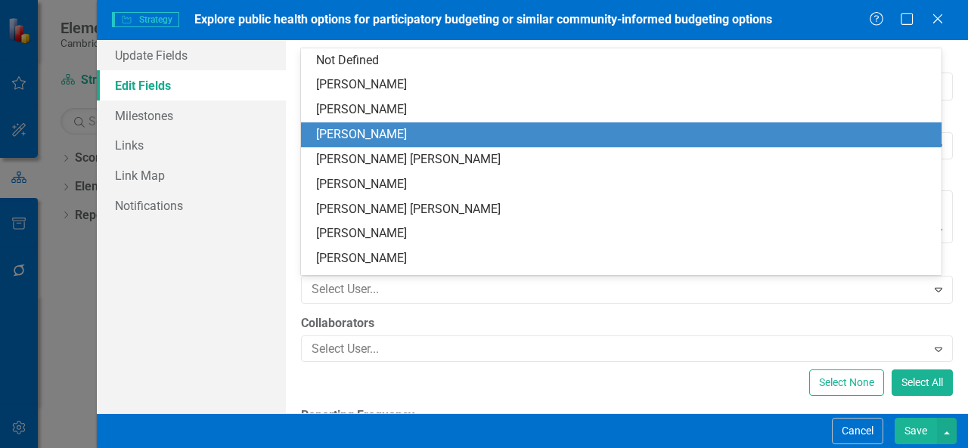
click at [360, 140] on div "[PERSON_NAME]" at bounding box center [624, 134] width 616 height 17
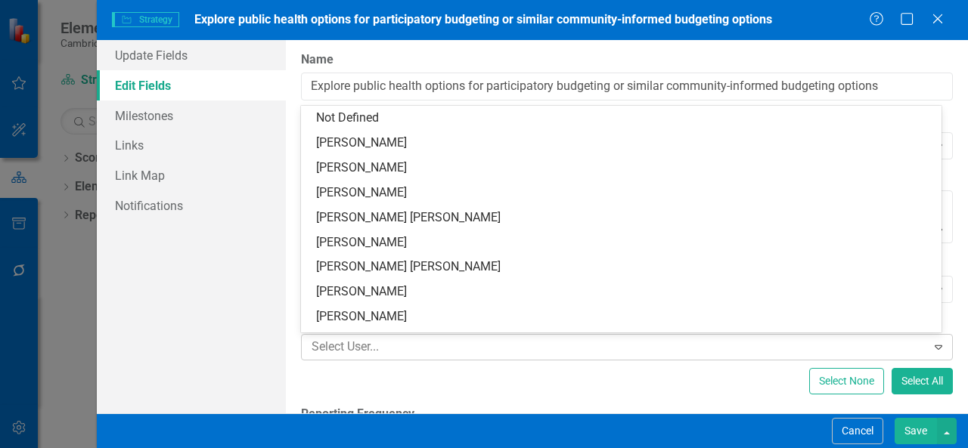
click at [370, 349] on div at bounding box center [615, 347] width 621 height 20
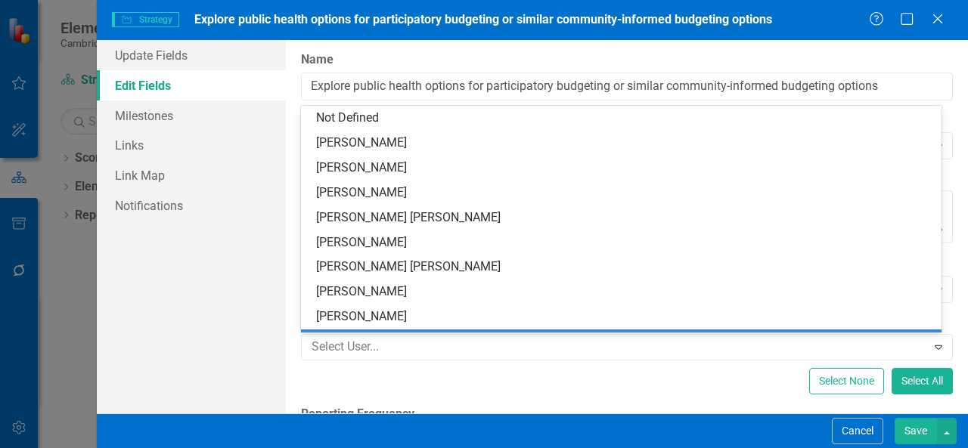
scroll to position [30, 0]
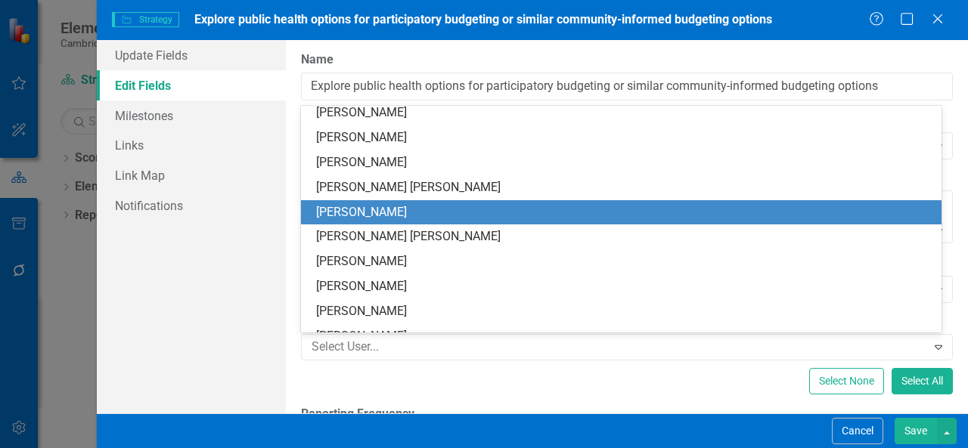
click at [349, 213] on div "[PERSON_NAME]" at bounding box center [624, 212] width 616 height 17
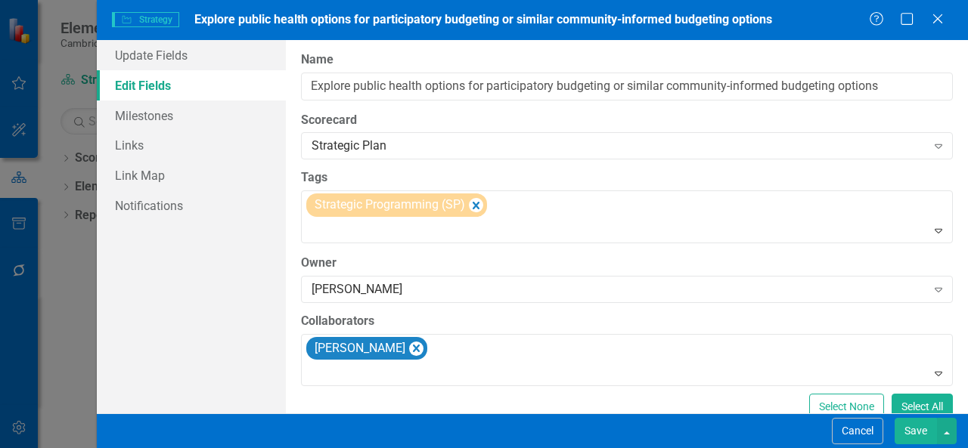
click at [903, 425] on button "Save" at bounding box center [915, 431] width 42 height 26
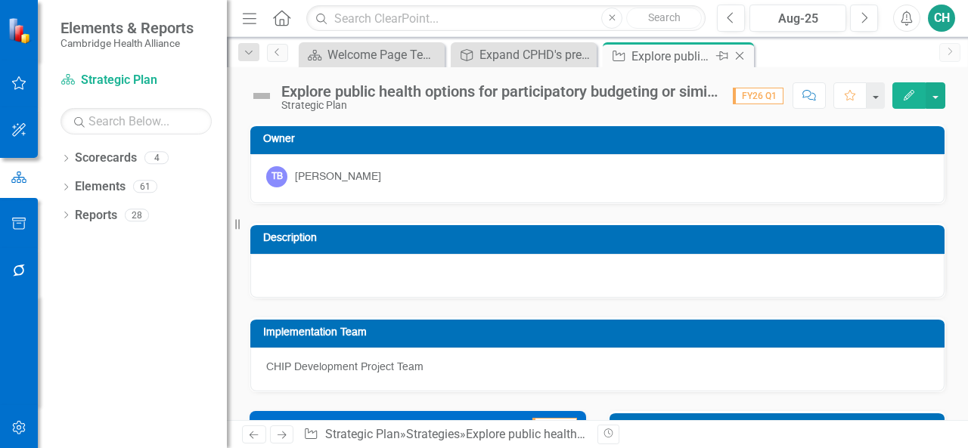
click at [744, 57] on icon "Close" at bounding box center [739, 56] width 15 height 12
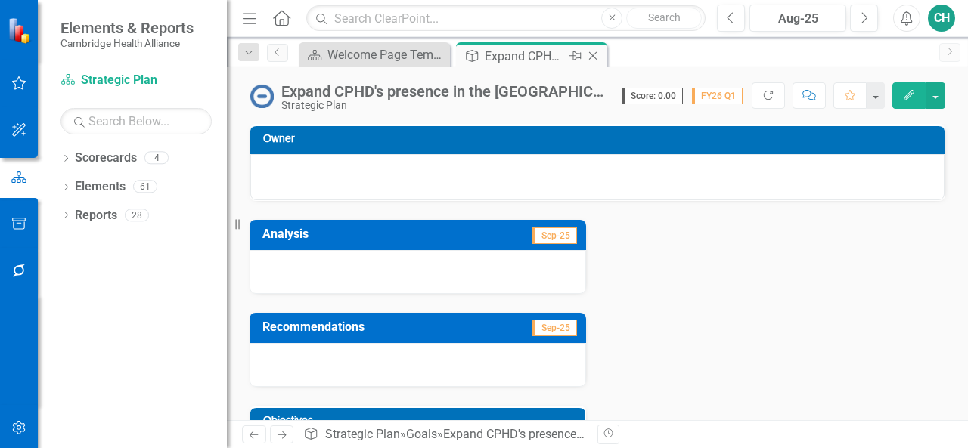
click at [593, 53] on icon "Close" at bounding box center [592, 56] width 15 height 12
